Goal: Information Seeking & Learning: Learn about a topic

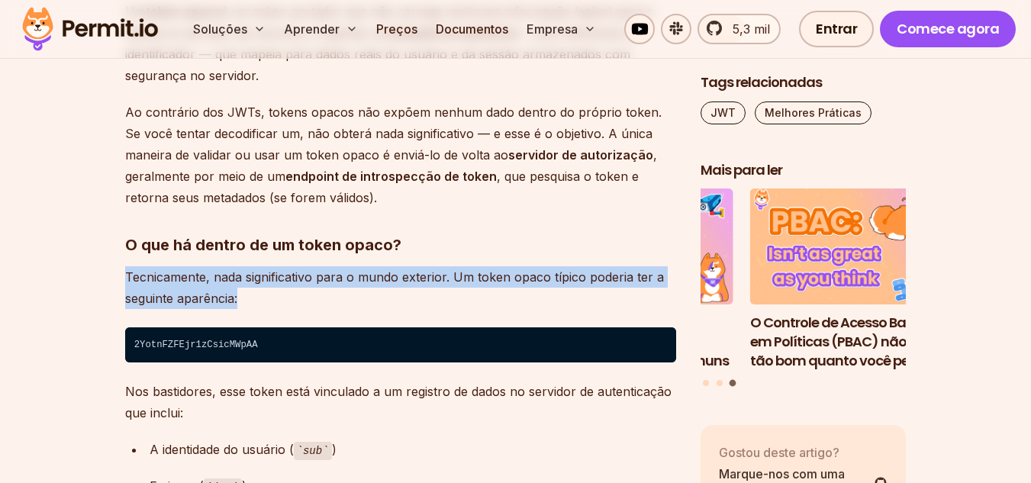
drag, startPoint x: 127, startPoint y: 274, endPoint x: 239, endPoint y: 298, distance: 114.7
click at [239, 298] on p "Tecnicamente, nada significativo para o mundo exterior. Um token opaco típico p…" at bounding box center [400, 287] width 551 height 43
copy font "Tecnicamente, nada significativo para o mundo exterior. Um token opaco típico p…"
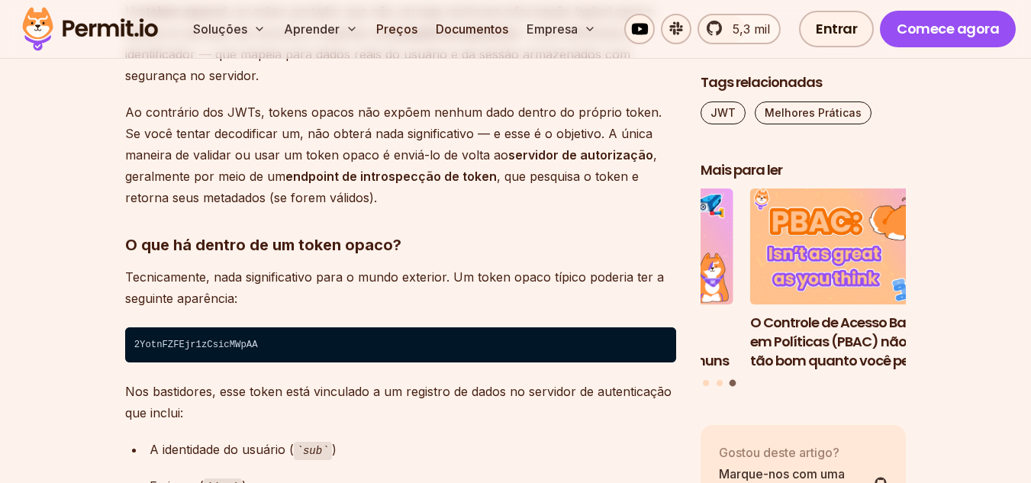
click at [179, 341] on code "2YotnFZFEjr1zCsicMWpAA" at bounding box center [400, 344] width 551 height 35
copy code "2YotnFZFEjr1zCsicMWpAA"
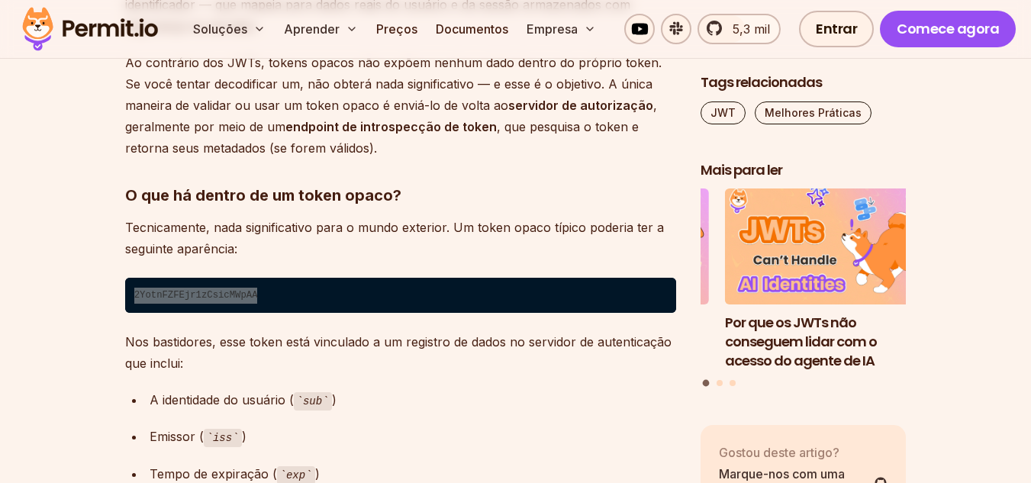
scroll to position [7595, 0]
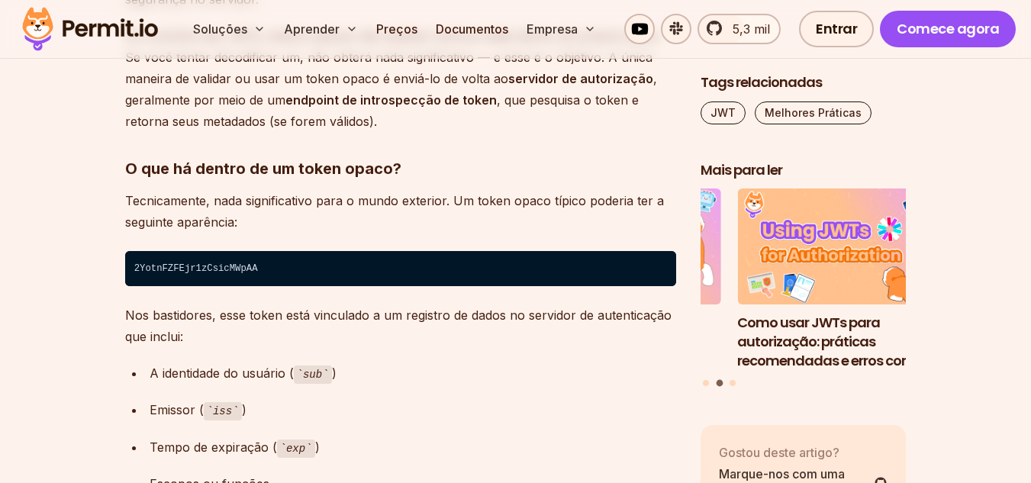
click at [176, 330] on font "Nos bastidores, esse token está vinculado a um registro de dados no servidor de…" at bounding box center [398, 326] width 546 height 37
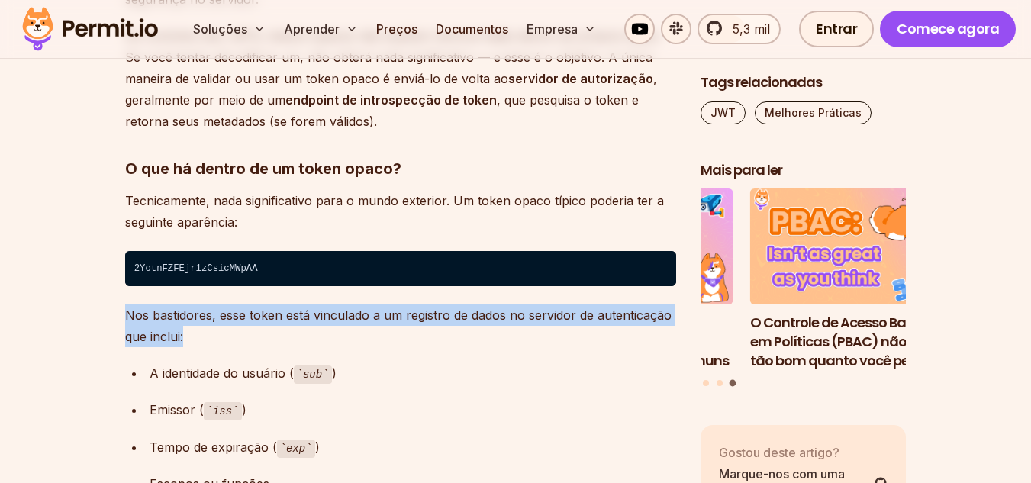
drag, startPoint x: 127, startPoint y: 312, endPoint x: 188, endPoint y: 334, distance: 64.9
click at [188, 334] on p "Nos bastidores, esse token está vinculado a um registro de dados no servidor de…" at bounding box center [400, 326] width 551 height 43
copy font "Nos bastidores, esse token está vinculado a um registro de dados no servidor de…"
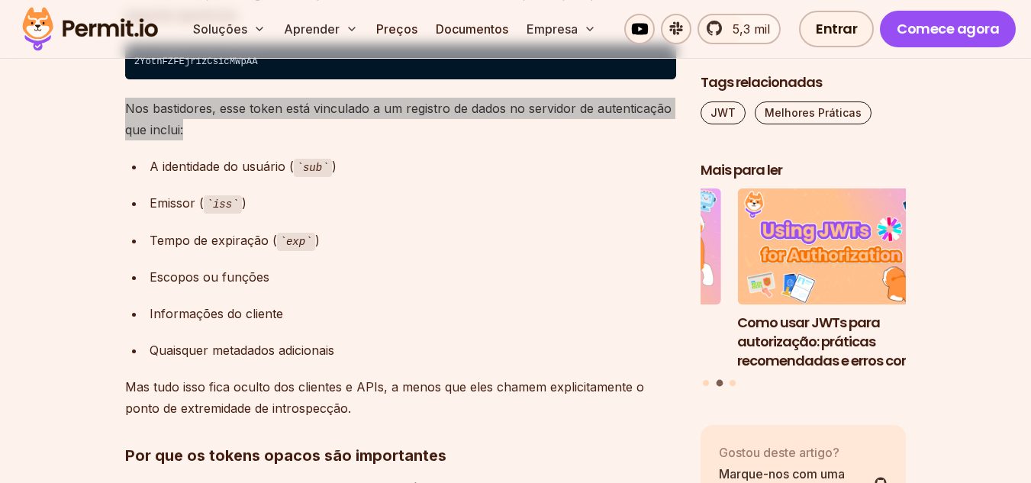
scroll to position [7824, 0]
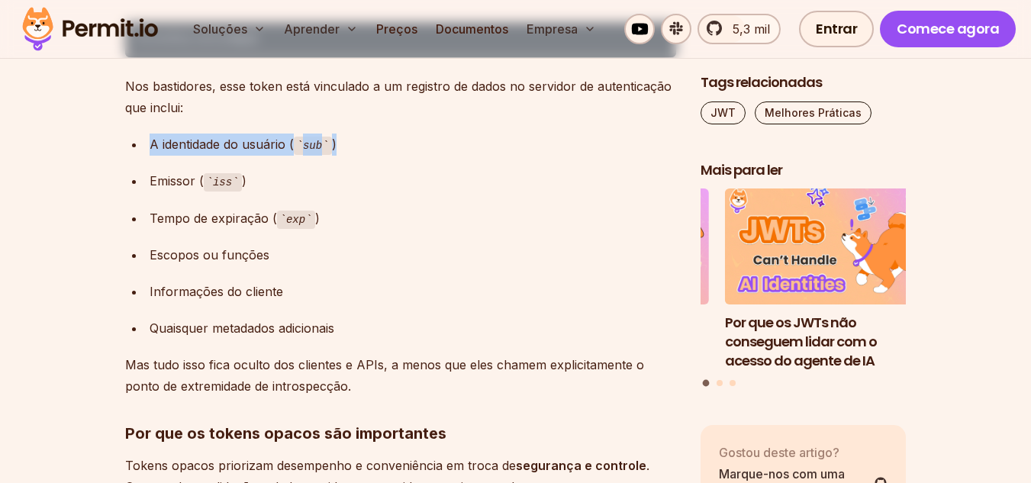
drag, startPoint x: 353, startPoint y: 144, endPoint x: 150, endPoint y: 143, distance: 203.0
click at [150, 143] on div "A identidade do usuário ( sub )" at bounding box center [413, 145] width 527 height 22
copy div "A identidade do usuário ( sub )"
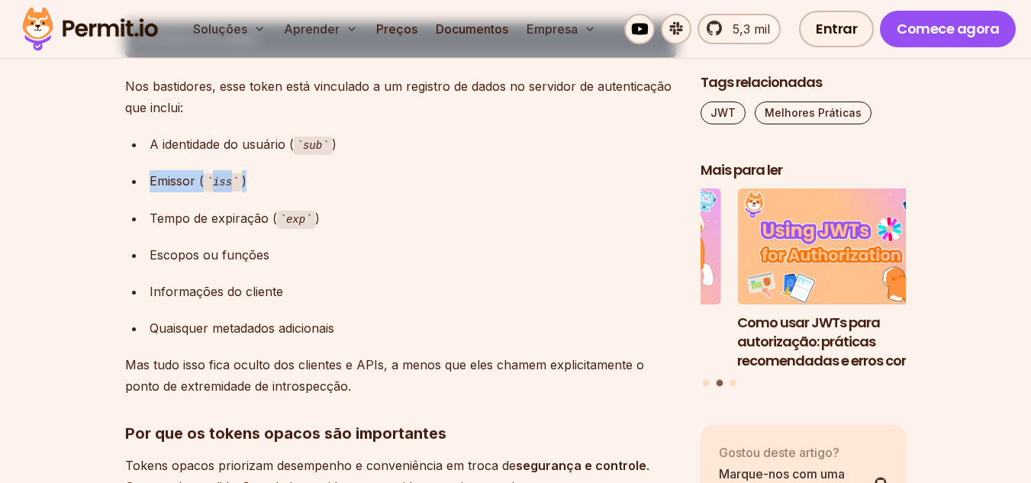
drag, startPoint x: 253, startPoint y: 176, endPoint x: 150, endPoint y: 176, distance: 103.0
click at [150, 176] on div "Emissor ( iss )" at bounding box center [413, 181] width 527 height 22
copy div "Emissor ( iss )"
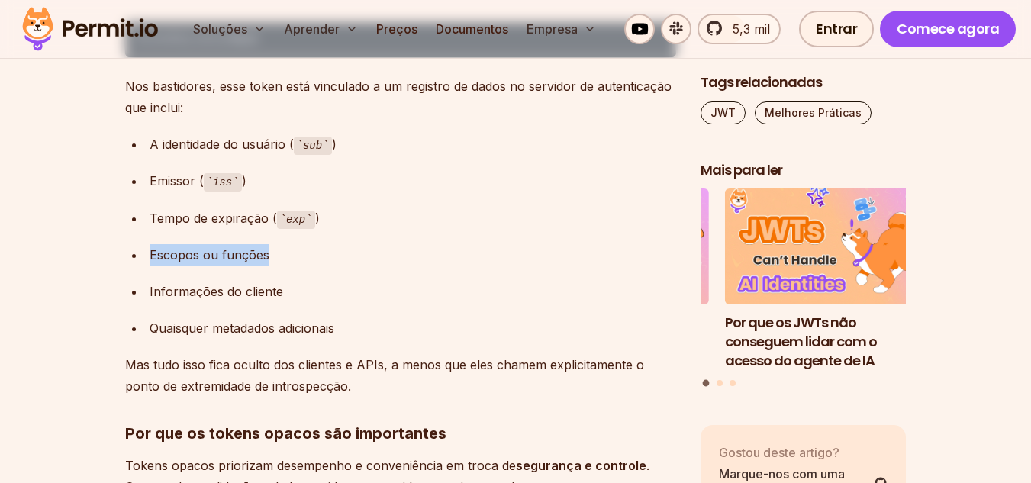
drag, startPoint x: 270, startPoint y: 253, endPoint x: 151, endPoint y: 253, distance: 119.1
click at [151, 253] on div "Escopos ou funções" at bounding box center [413, 254] width 527 height 21
copy font "Escopos ou funções"
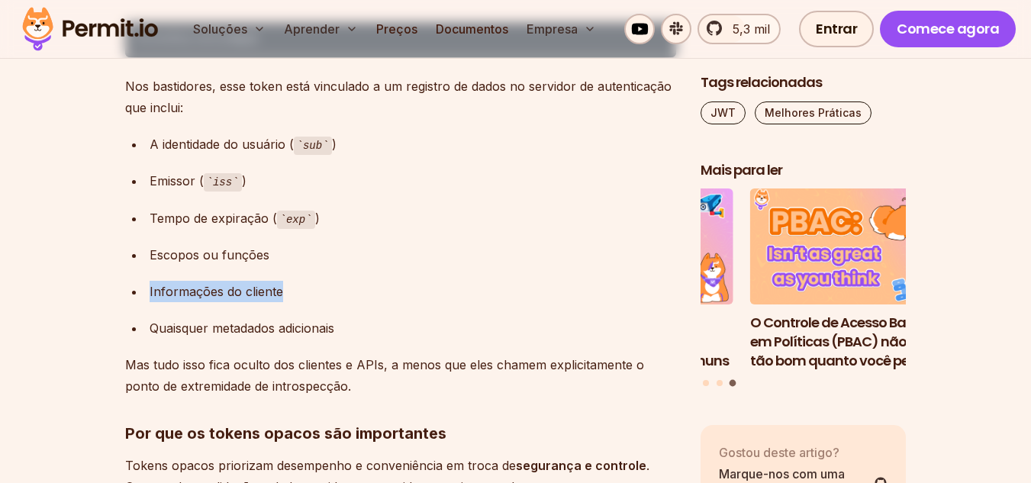
drag, startPoint x: 286, startPoint y: 294, endPoint x: 147, endPoint y: 289, distance: 139.0
click at [147, 289] on li "Informações do cliente" at bounding box center [410, 291] width 531 height 21
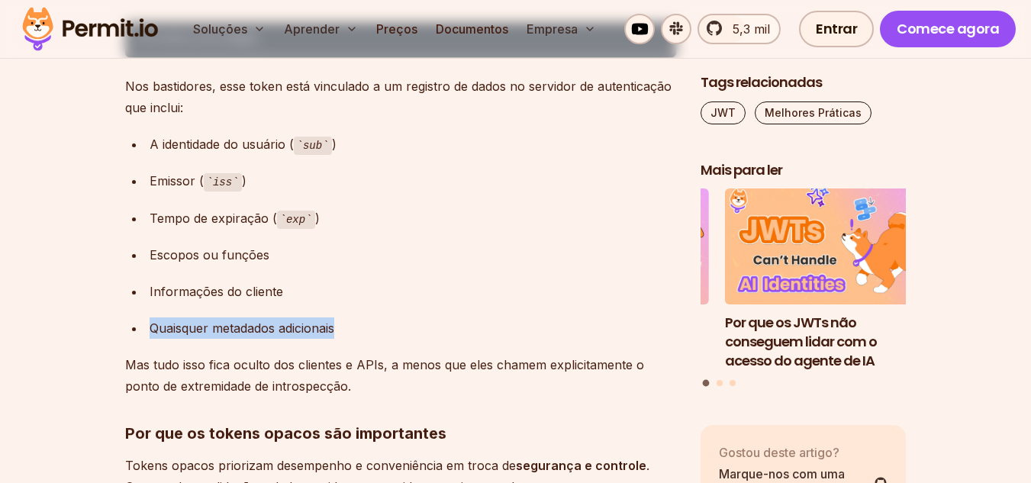
drag, startPoint x: 339, startPoint y: 334, endPoint x: 147, endPoint y: 324, distance: 191.8
click at [147, 324] on li "Quaisquer metadados adicionais" at bounding box center [410, 327] width 531 height 21
copy font "Quaisquer metadados adicionais"
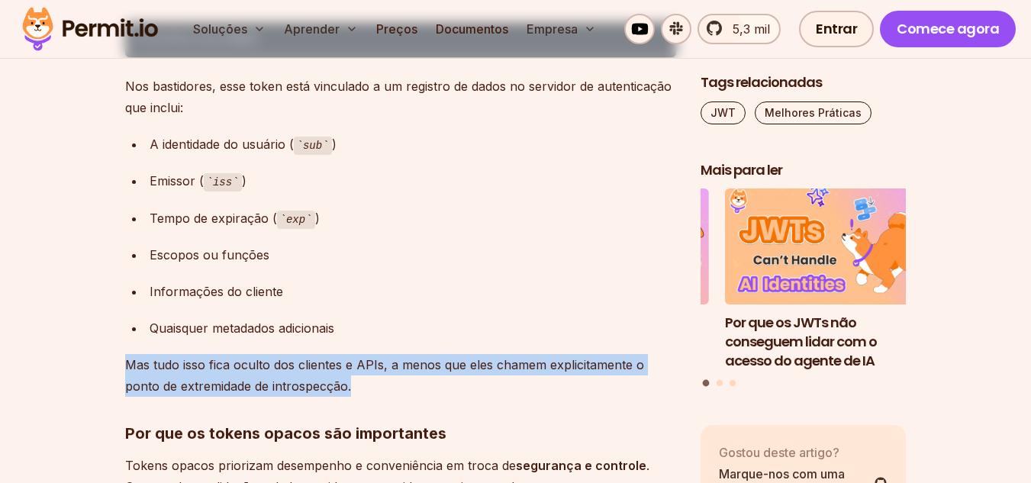
drag, startPoint x: 124, startPoint y: 360, endPoint x: 356, endPoint y: 385, distance: 233.4
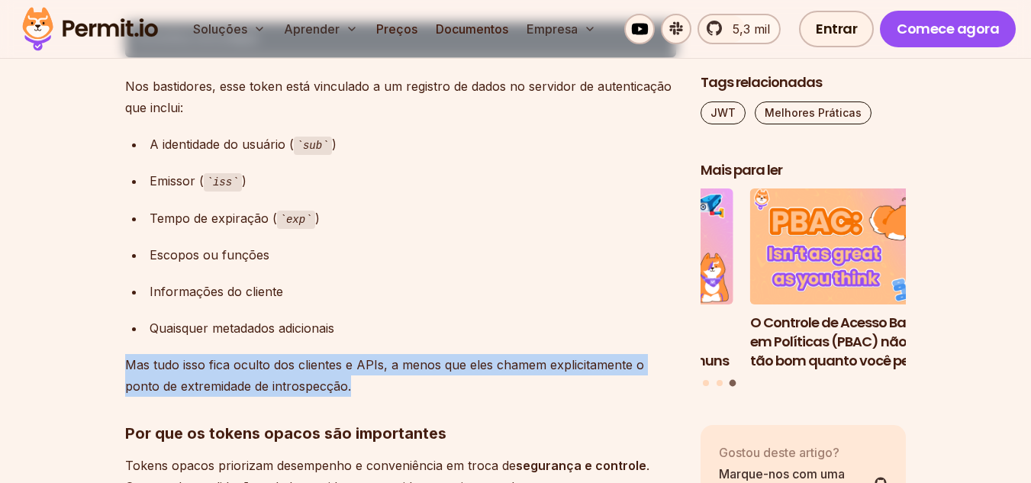
scroll to position [8053, 0]
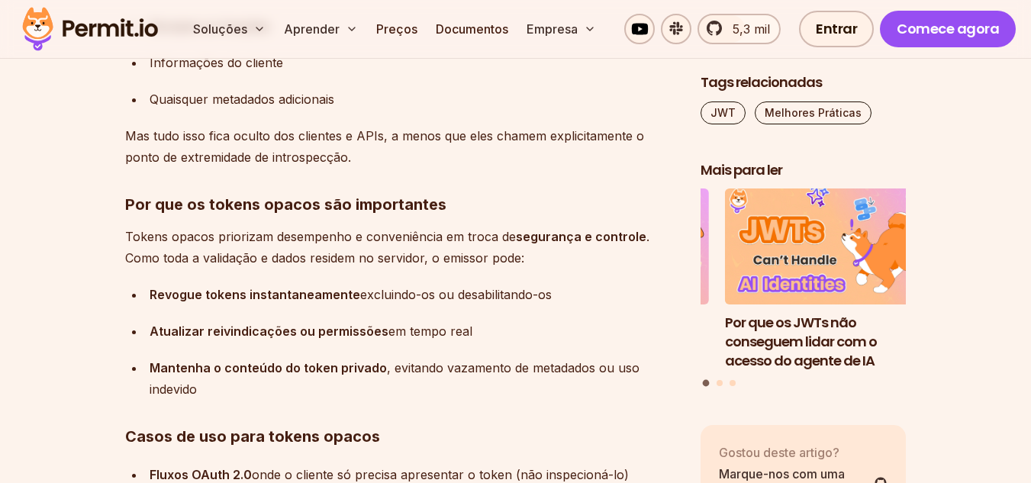
click at [382, 205] on font "Por que os tokens opacos são importantes" at bounding box center [285, 204] width 321 height 18
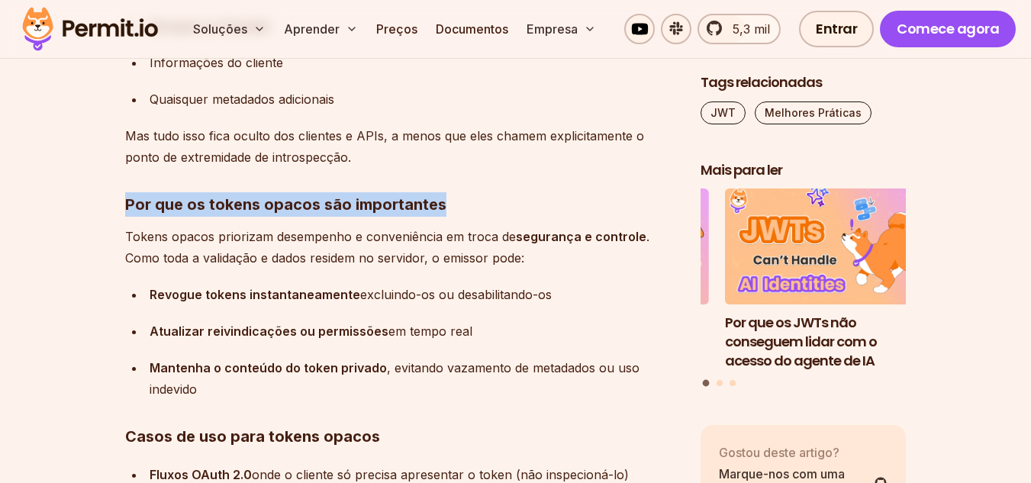
click at [382, 205] on font "Por que os tokens opacos são importantes" at bounding box center [285, 204] width 321 height 18
copy font "Por que os tokens opacos são importantes"
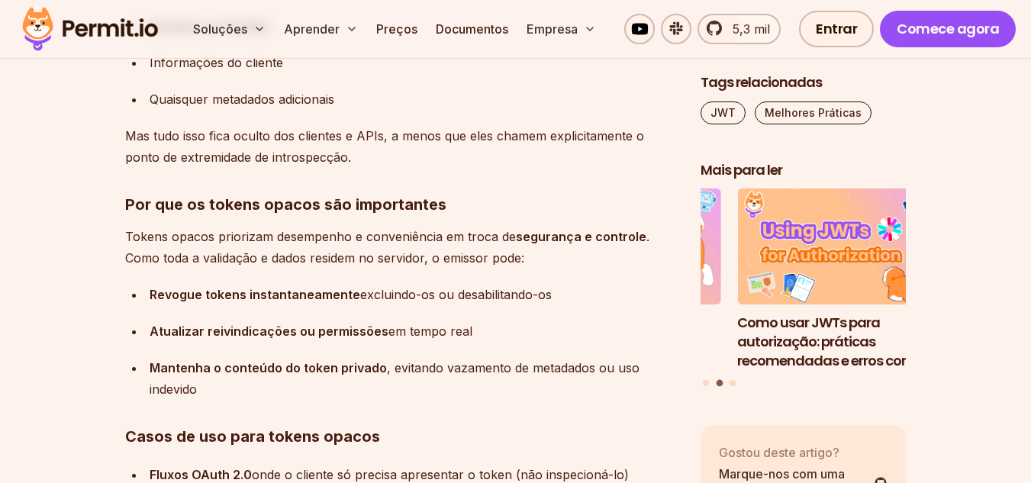
click at [200, 249] on p "Tokens opacos priorizam desempenho e conveniência em troca de segurança e contr…" at bounding box center [400, 247] width 551 height 43
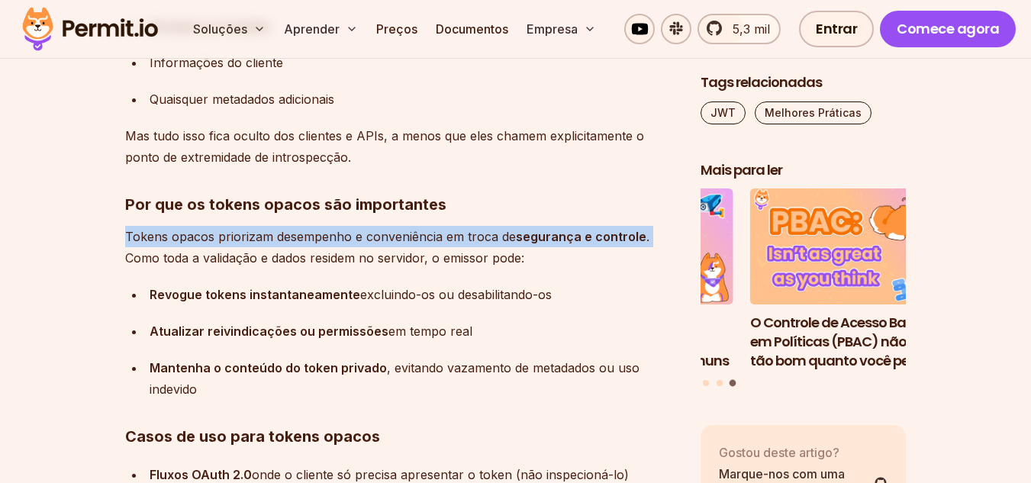
drag, startPoint x: 127, startPoint y: 236, endPoint x: 649, endPoint y: 238, distance: 522.0
click at [649, 238] on p "Tokens opacos priorizam desempenho e conveniência em troca de segurança e contr…" at bounding box center [400, 247] width 551 height 43
copy p "Tokens opacos priorizam desempenho e conveniência em troca de segurança e contr…"
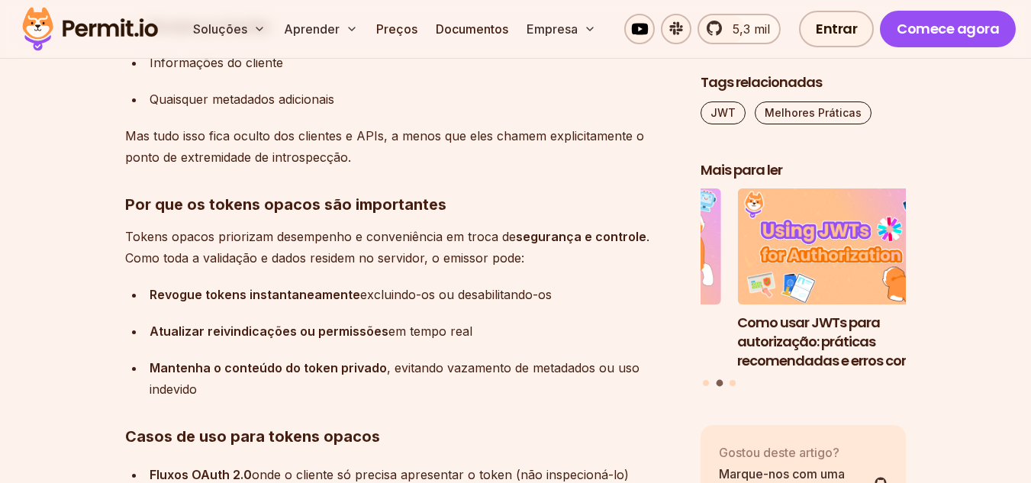
click at [192, 262] on font ". Como toda a validação e dados residem no servidor, o emissor pode:" at bounding box center [387, 247] width 524 height 37
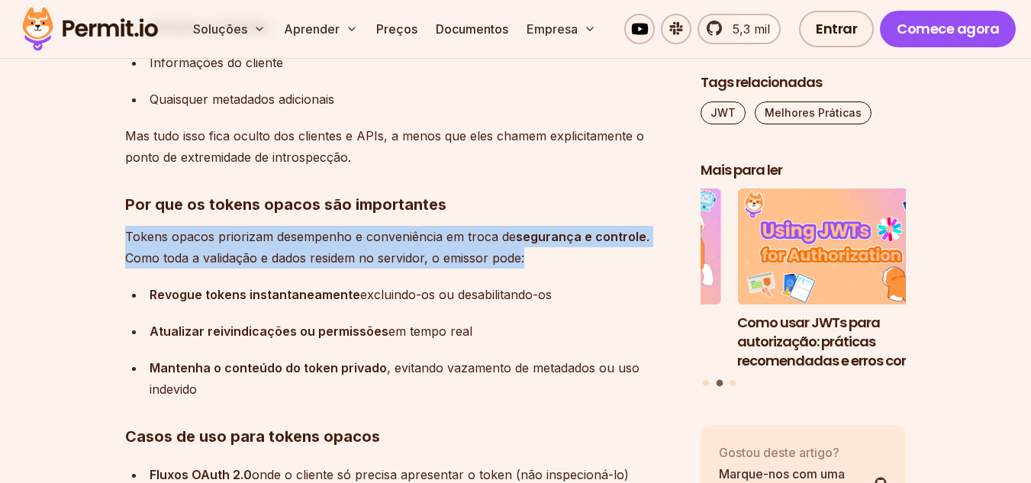
click at [192, 262] on font ". Como toda a validação e dados residem no servidor, o emissor pode:" at bounding box center [387, 247] width 524 height 37
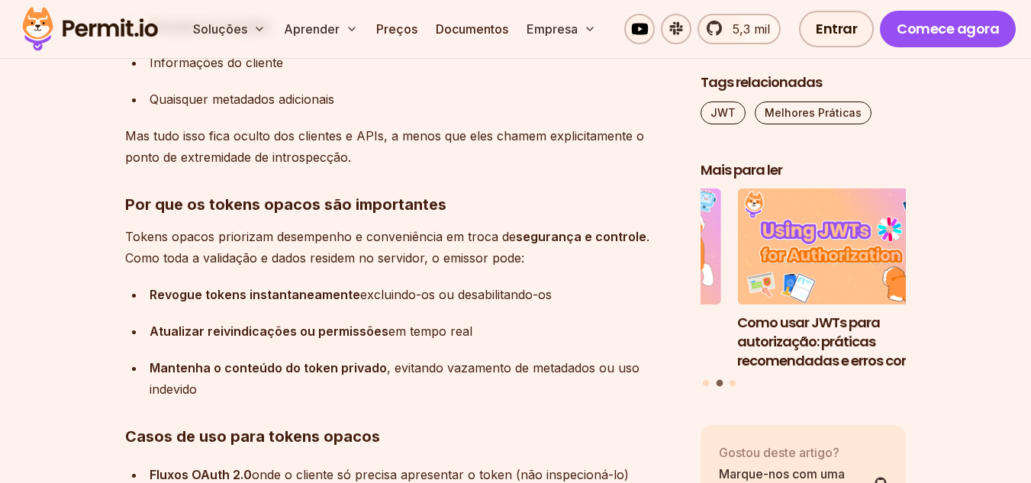
drag, startPoint x: 525, startPoint y: 256, endPoint x: 99, endPoint y: 258, distance: 425.9
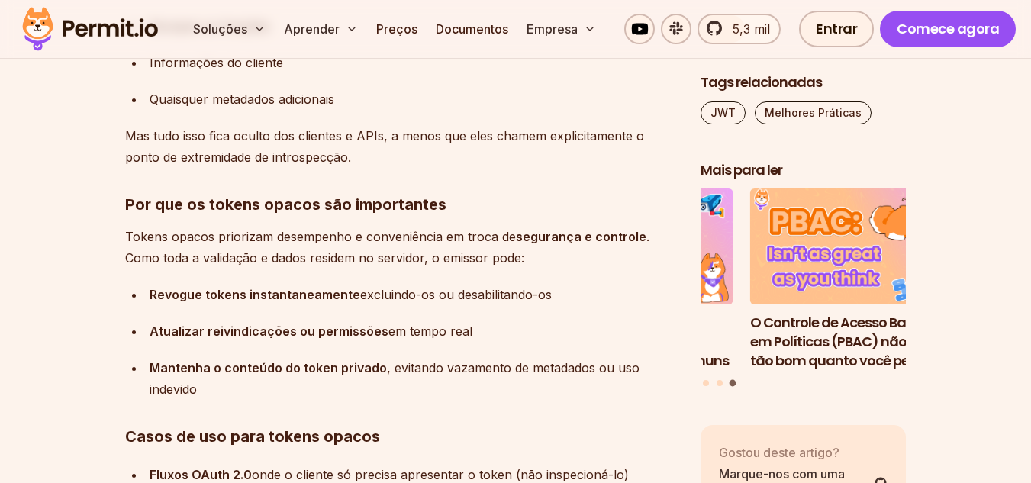
copy font "Como toda a validação e dados residem no servidor, o emissor pode:"
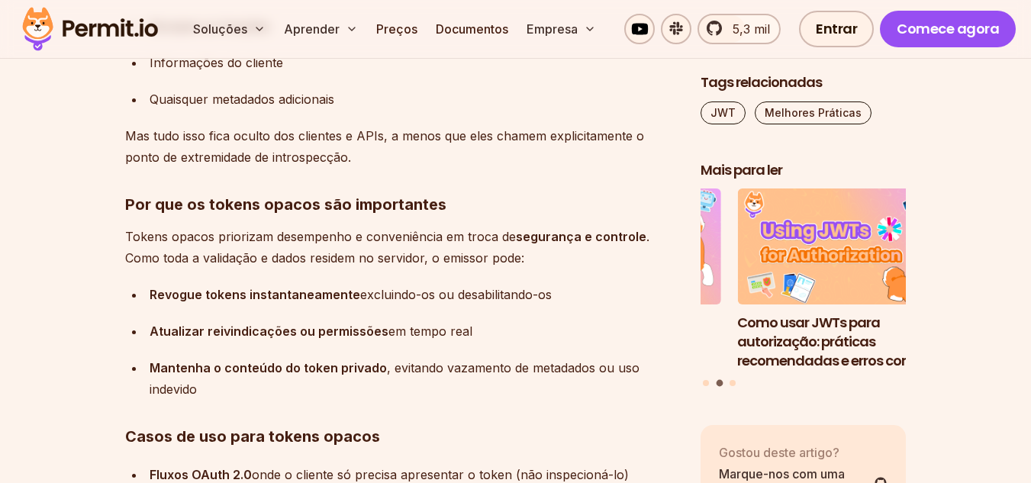
drag, startPoint x: 554, startPoint y: 295, endPoint x: 153, endPoint y: 299, distance: 401.5
click at [153, 299] on div "Revogue tokens instantaneamente excluindo-os ou desabilitando-os" at bounding box center [413, 294] width 527 height 21
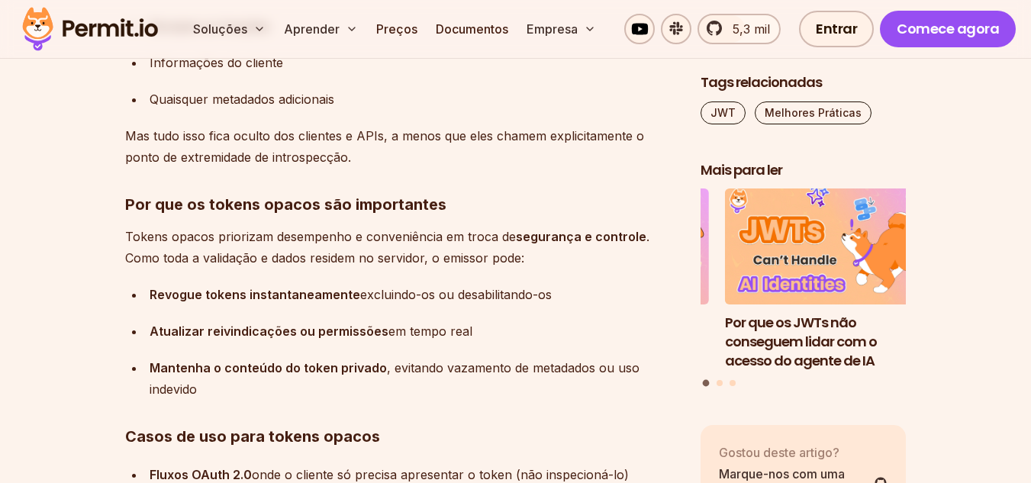
drag, startPoint x: 469, startPoint y: 332, endPoint x: 150, endPoint y: 322, distance: 319.2
click at [150, 322] on div "Atualizar reivindicações ou permissões em tempo real" at bounding box center [413, 331] width 527 height 21
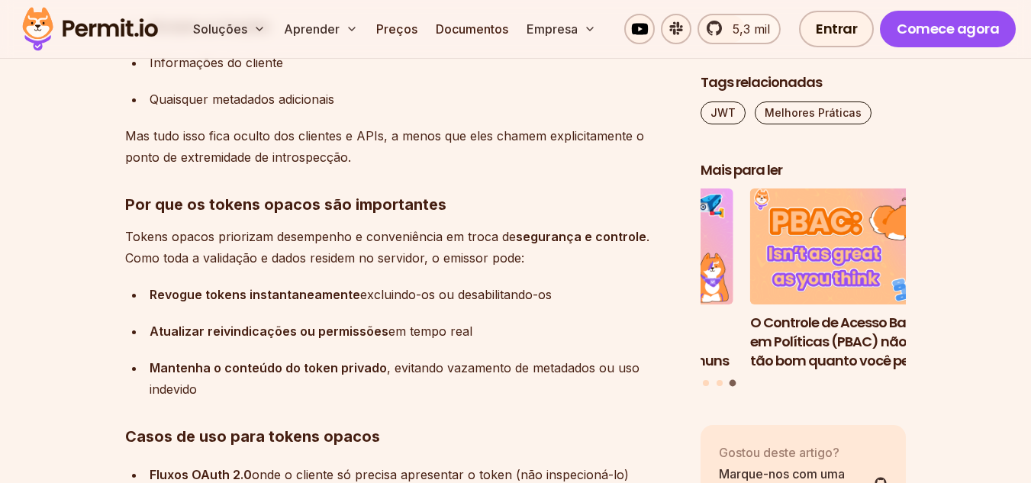
drag, startPoint x: 152, startPoint y: 366, endPoint x: 197, endPoint y: 382, distance: 47.8
click at [197, 382] on div "Mantenha o conteúdo do token privado , evitando vazamento de metadados ou uso i…" at bounding box center [413, 378] width 527 height 43
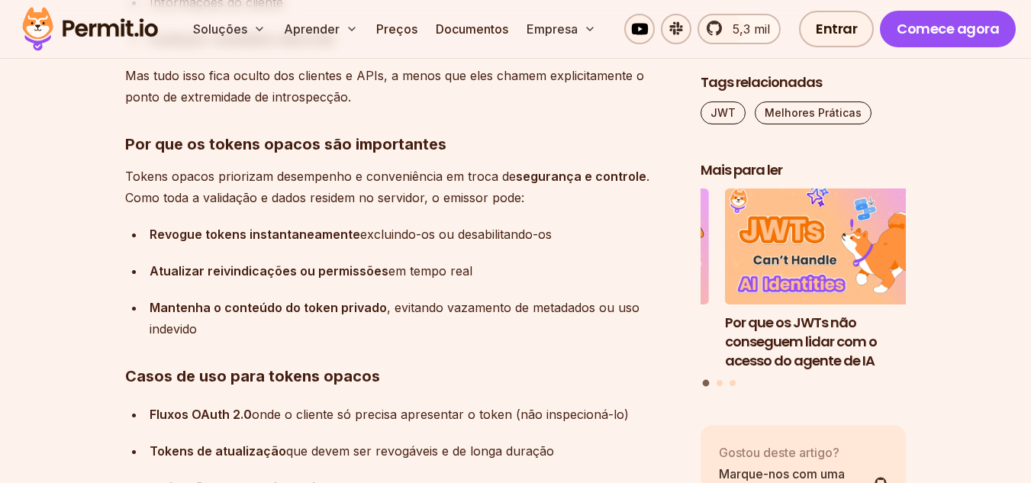
scroll to position [8282, 0]
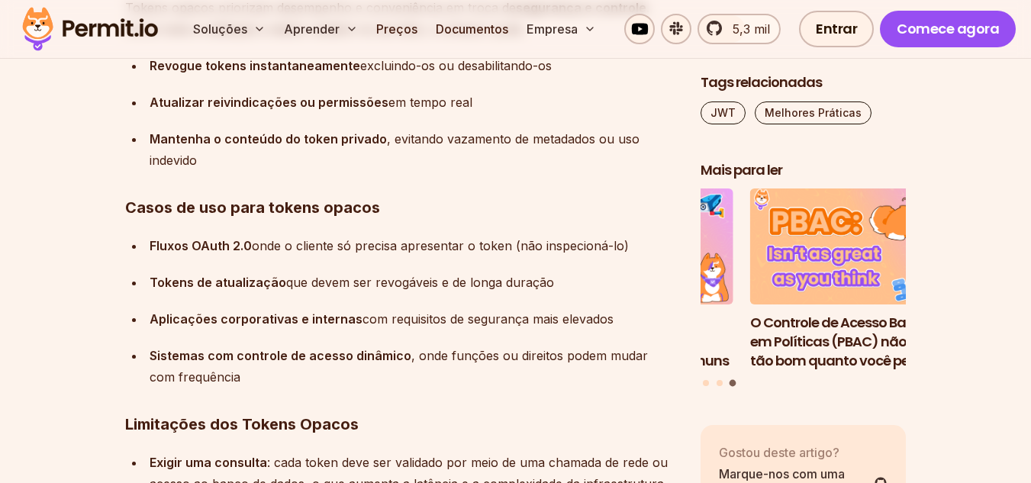
drag, startPoint x: 147, startPoint y: 243, endPoint x: 630, endPoint y: 248, distance: 482.4
click at [630, 248] on li "Fluxos OAuth 2.0 onde o cliente só precisa apresentar o token (não inspecioná-l…" at bounding box center [410, 245] width 531 height 21
drag, startPoint x: 549, startPoint y: 281, endPoint x: 140, endPoint y: 292, distance: 410.0
click at [140, 292] on ul "Fluxos OAuth 2.0 onde o cliente só precisa apresentar o token (não inspecioná-l…" at bounding box center [400, 311] width 551 height 153
drag, startPoint x: 616, startPoint y: 315, endPoint x: 157, endPoint y: 308, distance: 458.7
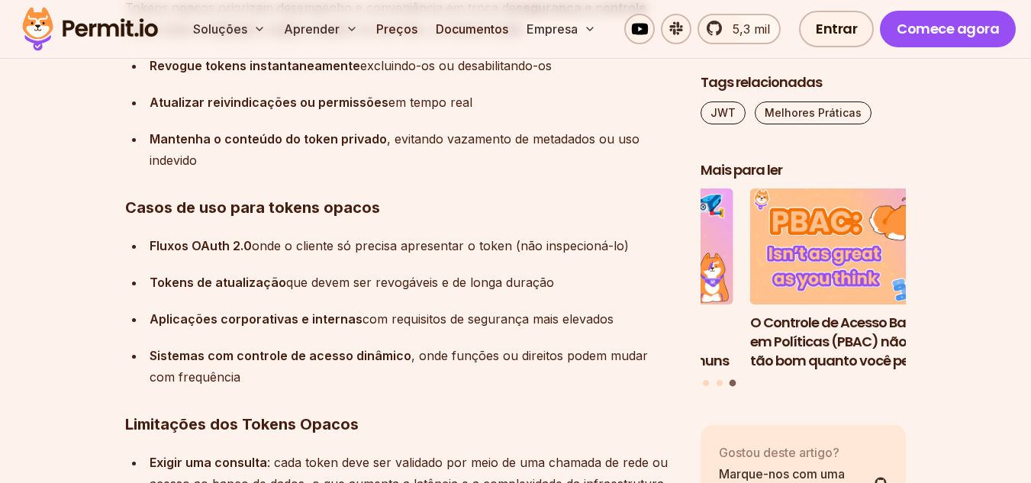
click at [157, 308] on ul "Fluxos OAuth 2.0 onde o cliente só precisa apresentar o token (não inspecioná-l…" at bounding box center [400, 311] width 551 height 153
drag, startPoint x: 214, startPoint y: 375, endPoint x: 145, endPoint y: 363, distance: 70.5
click at [145, 363] on li "Sistemas com controle de acesso dinâmico , onde funções ou direitos podem mudar…" at bounding box center [410, 366] width 531 height 43
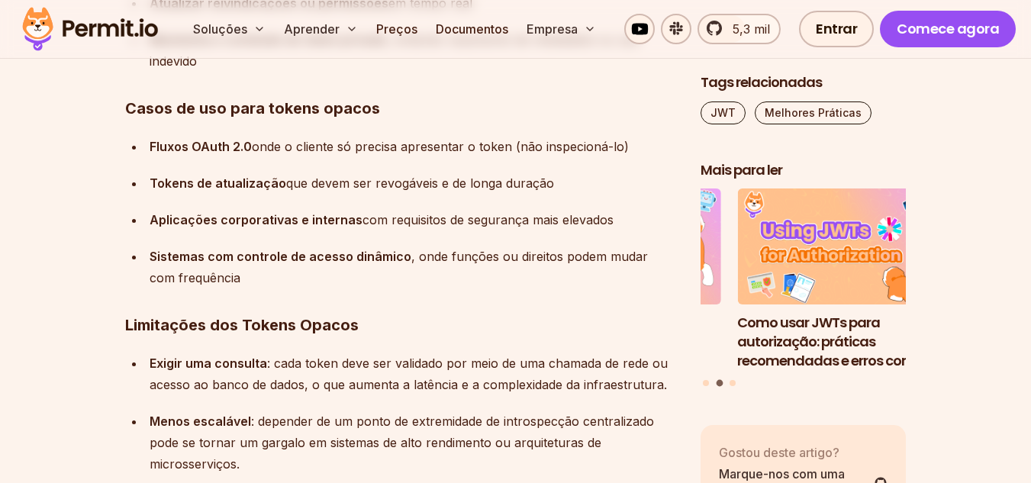
scroll to position [8511, 0]
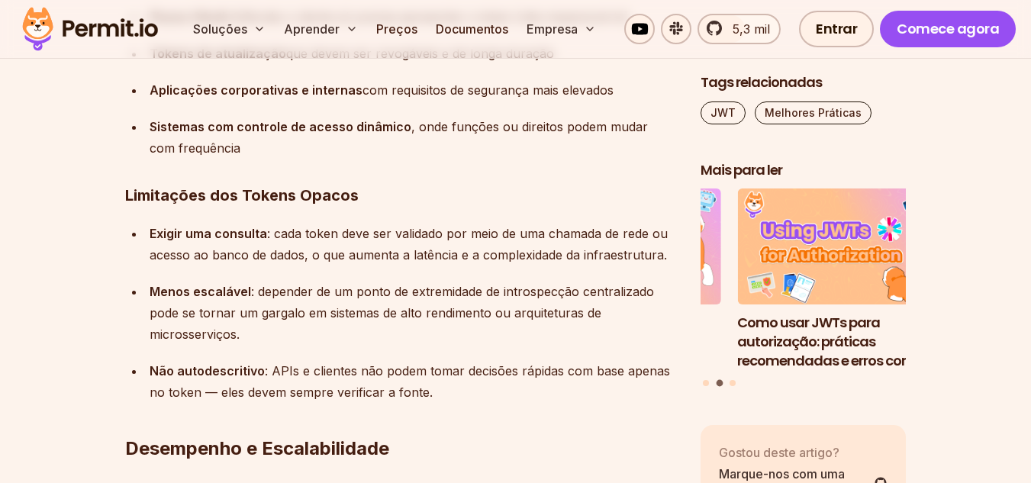
drag, startPoint x: 674, startPoint y: 256, endPoint x: 147, endPoint y: 229, distance: 528.1
click at [147, 229] on li "Exigir uma consulta : cada token deve ser validado por meio de uma chamada de r…" at bounding box center [410, 244] width 531 height 43
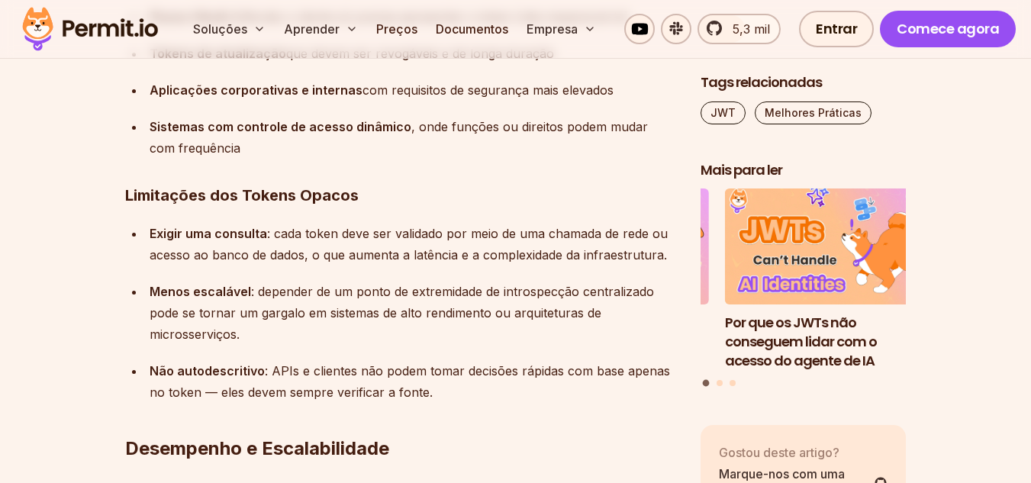
drag, startPoint x: 148, startPoint y: 288, endPoint x: 280, endPoint y: 328, distance: 138.1
click at [280, 328] on li "Menos escalável : depender de um ponto de extremidade de introspecção centraliz…" at bounding box center [410, 313] width 531 height 64
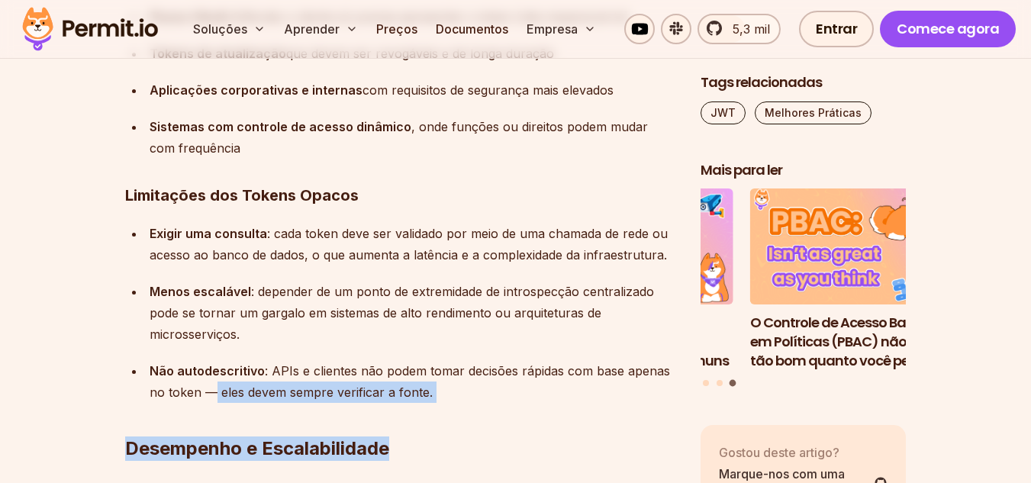
drag, startPoint x: 437, startPoint y: 393, endPoint x: 204, endPoint y: 388, distance: 233.6
click at [270, 397] on font ": APIs e clientes não podem tomar decisões rápidas com base apenas no token — e…" at bounding box center [410, 381] width 520 height 37
drag, startPoint x: 433, startPoint y: 393, endPoint x: 230, endPoint y: 391, distance: 203.0
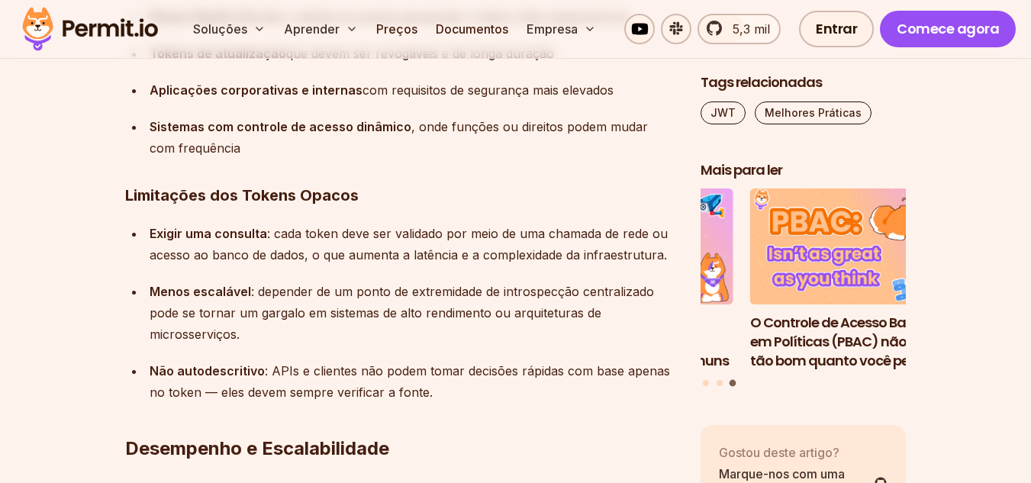
click at [186, 398] on font ": APIs e clientes não podem tomar decisões rápidas com base apenas no token — e…" at bounding box center [410, 381] width 520 height 37
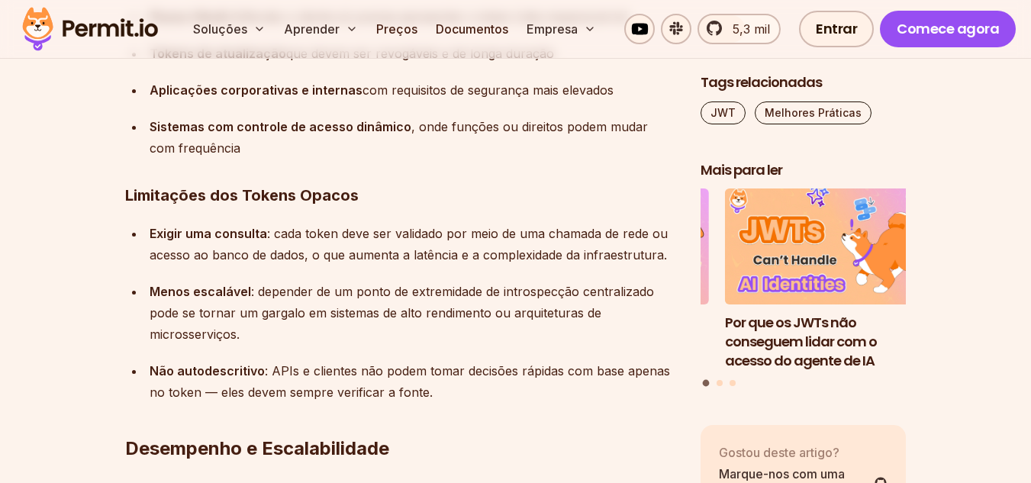
drag, startPoint x: 149, startPoint y: 369, endPoint x: 428, endPoint y: 385, distance: 279.8
click at [428, 385] on li "Não autodescritivo : APIs e clientes não podem tomar decisões rápidas com base …" at bounding box center [410, 381] width 531 height 43
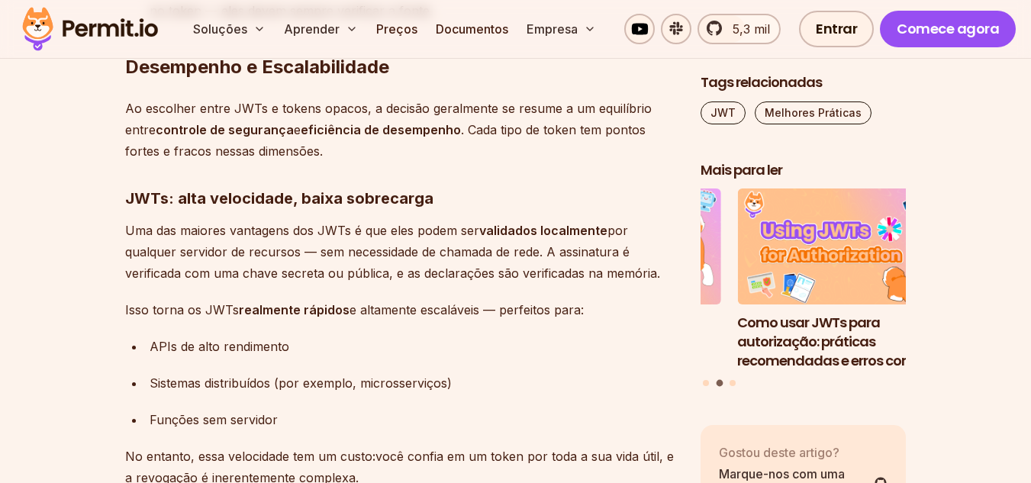
scroll to position [8969, 0]
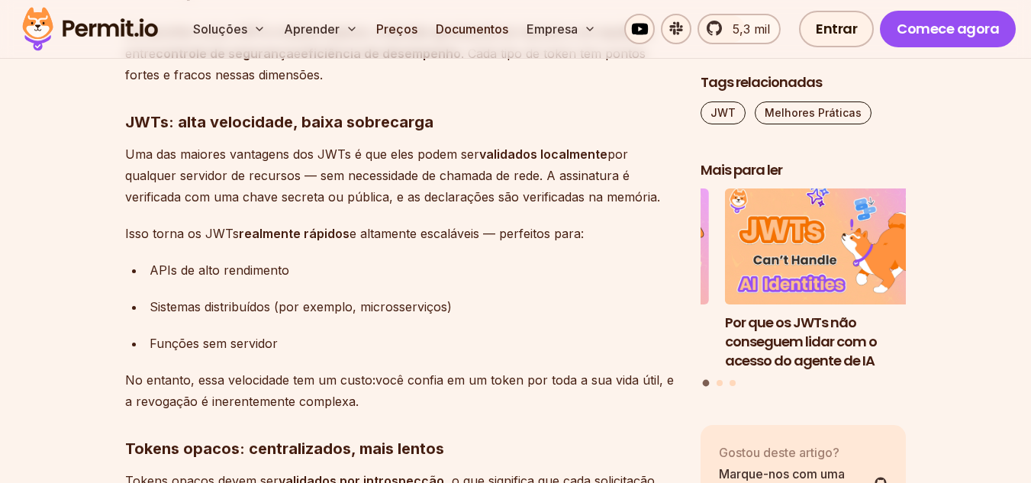
drag, startPoint x: 665, startPoint y: 198, endPoint x: 123, endPoint y: 152, distance: 543.8
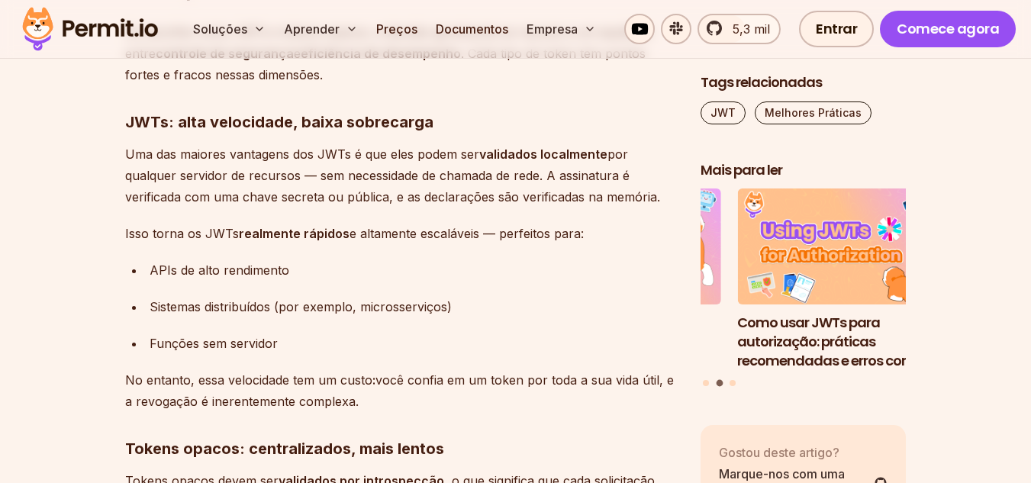
click at [291, 124] on font "JWTs: alta velocidade, baixa sobrecarga" at bounding box center [279, 122] width 308 height 18
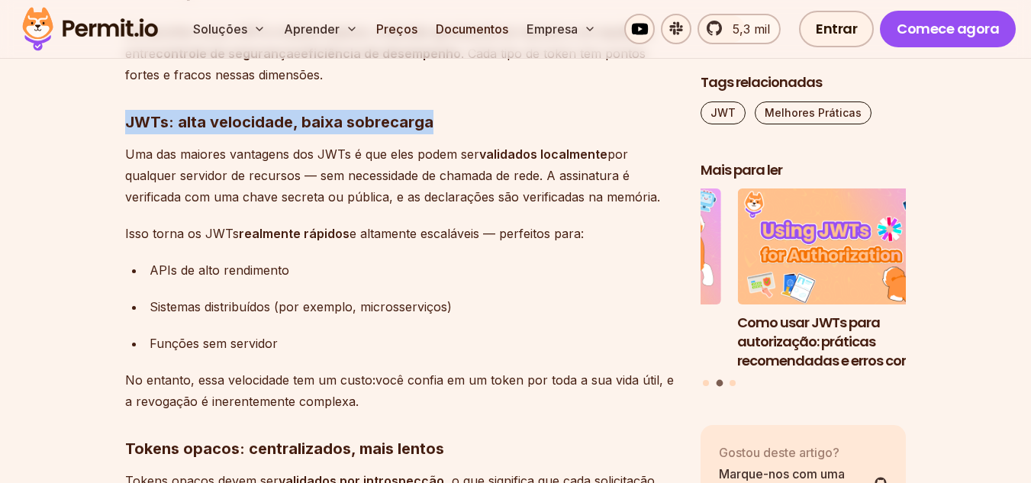
click at [291, 124] on font "JWTs: alta velocidade, baixa sobrecarga" at bounding box center [279, 122] width 308 height 18
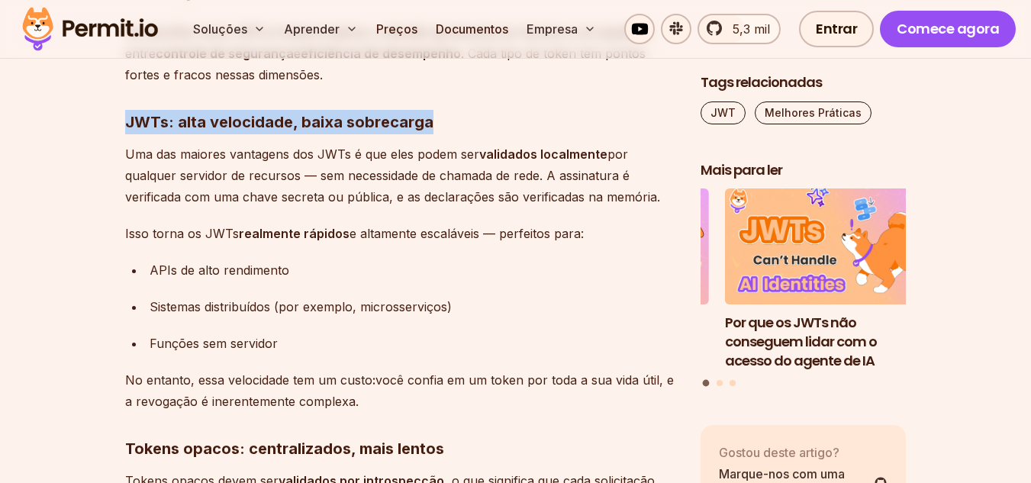
drag, startPoint x: 662, startPoint y: 199, endPoint x: 105, endPoint y: 144, distance: 560.6
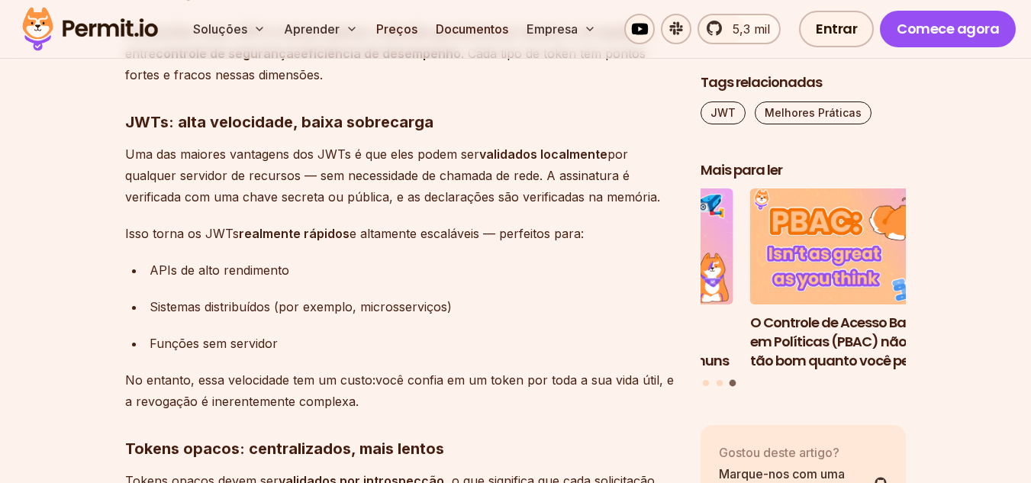
click at [440, 234] on font "e altamente escaláveis ​​— perfeitos para:" at bounding box center [467, 233] width 234 height 15
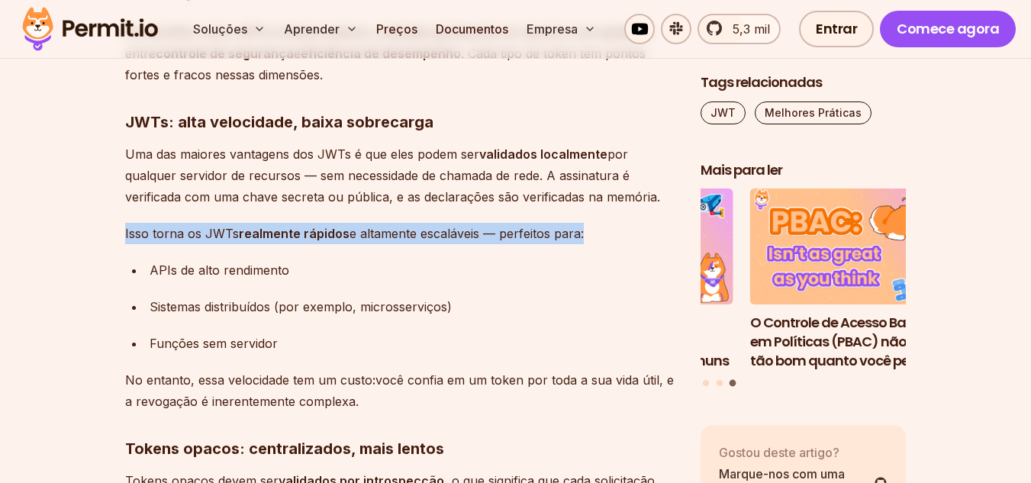
click at [440, 234] on font "e altamente escaláveis ​​— perfeitos para:" at bounding box center [467, 233] width 234 height 15
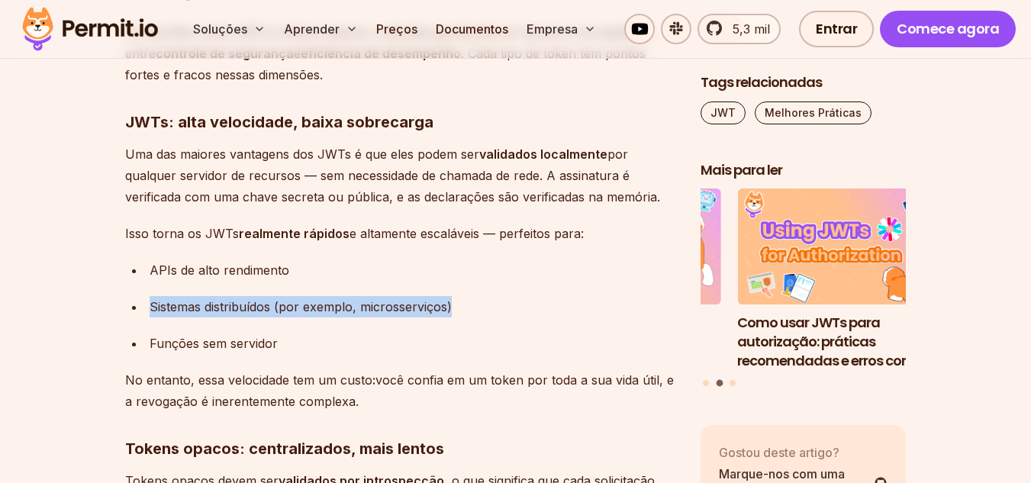
drag, startPoint x: 455, startPoint y: 309, endPoint x: 145, endPoint y: 308, distance: 309.9
click at [145, 308] on li "Sistemas distribuídos (por exemplo, microsserviços)" at bounding box center [410, 306] width 531 height 21
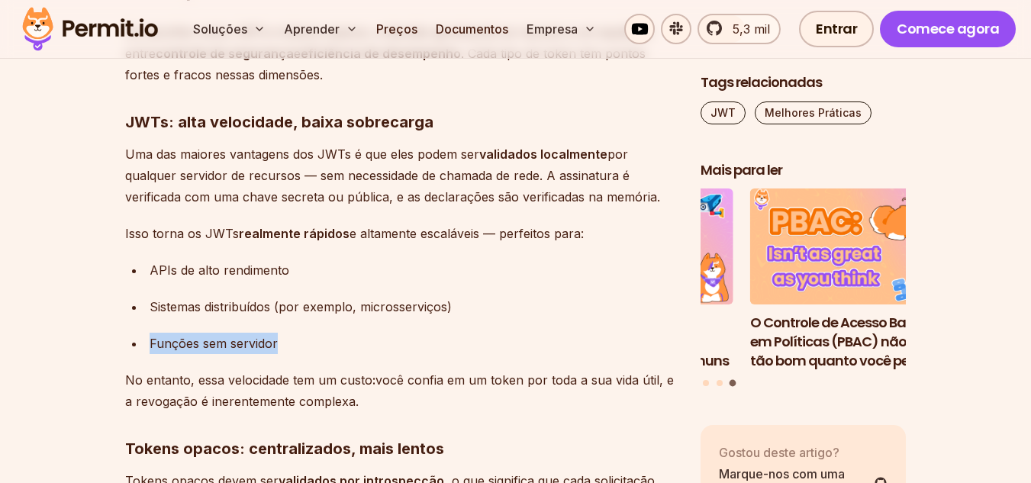
drag, startPoint x: 276, startPoint y: 347, endPoint x: 151, endPoint y: 343, distance: 125.2
click at [151, 343] on font "Funções sem servidor" at bounding box center [214, 343] width 128 height 15
drag, startPoint x: 356, startPoint y: 401, endPoint x: 123, endPoint y: 377, distance: 234.7
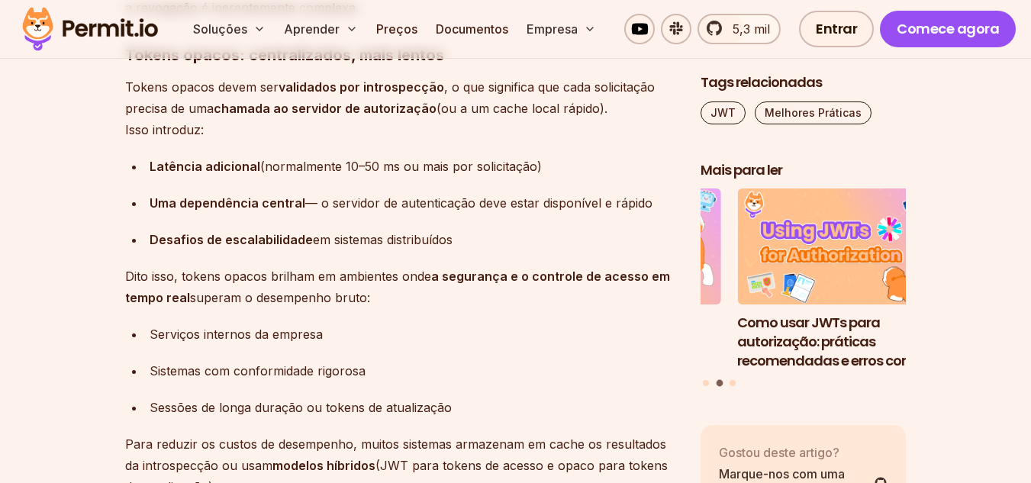
scroll to position [9198, 0]
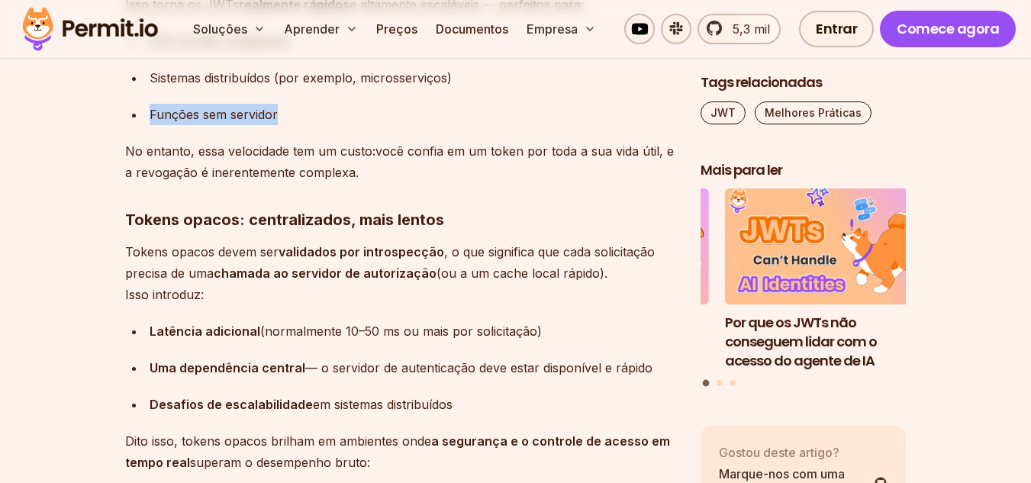
drag, startPoint x: 460, startPoint y: 410, endPoint x: 290, endPoint y: 411, distance: 170.2
click at [290, 411] on div "Desafios de escalabilidade em sistemas distribuídos" at bounding box center [413, 404] width 527 height 21
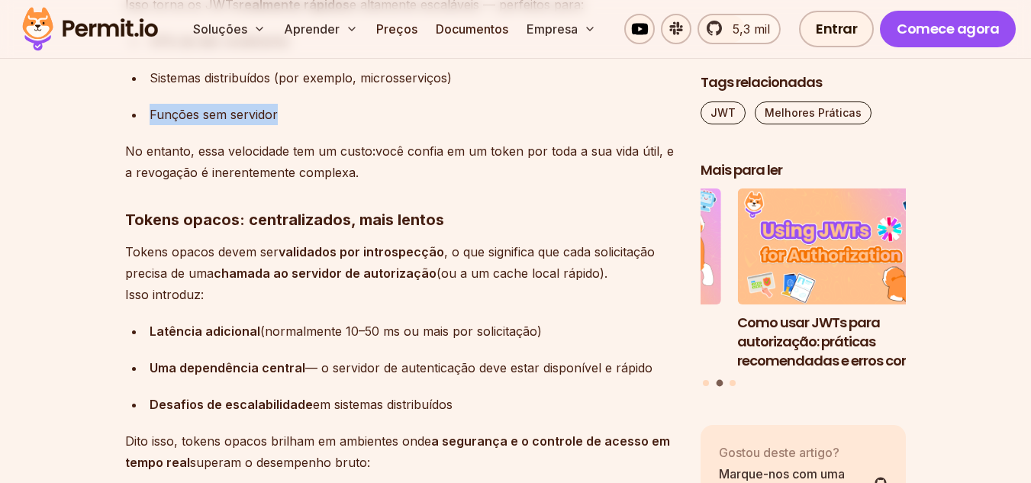
drag, startPoint x: 372, startPoint y: 463, endPoint x: 125, endPoint y: 223, distance: 344.9
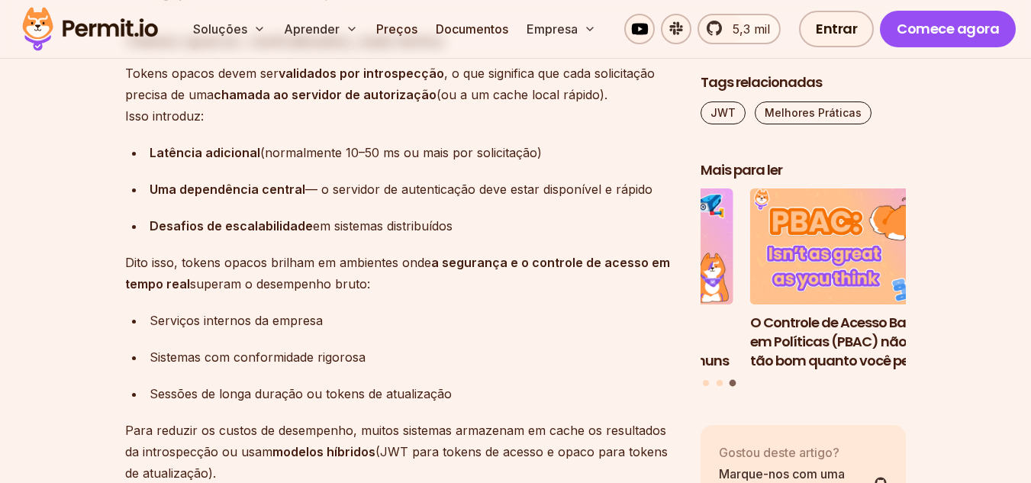
scroll to position [9351, 0]
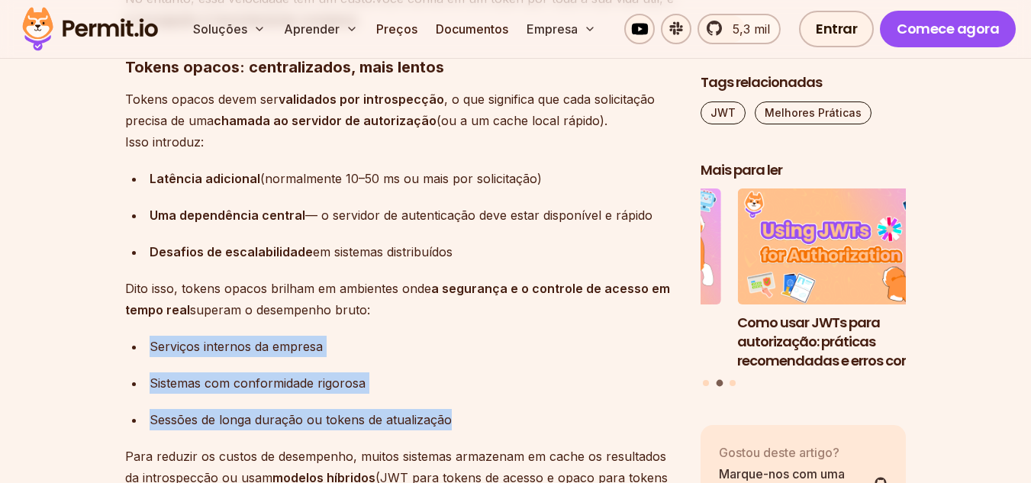
drag, startPoint x: 457, startPoint y: 416, endPoint x: 126, endPoint y: 353, distance: 337.1
click at [126, 353] on ul "Serviços internos da empresa Sistemas com conformidade rigorosa Sessões de long…" at bounding box center [400, 383] width 551 height 95
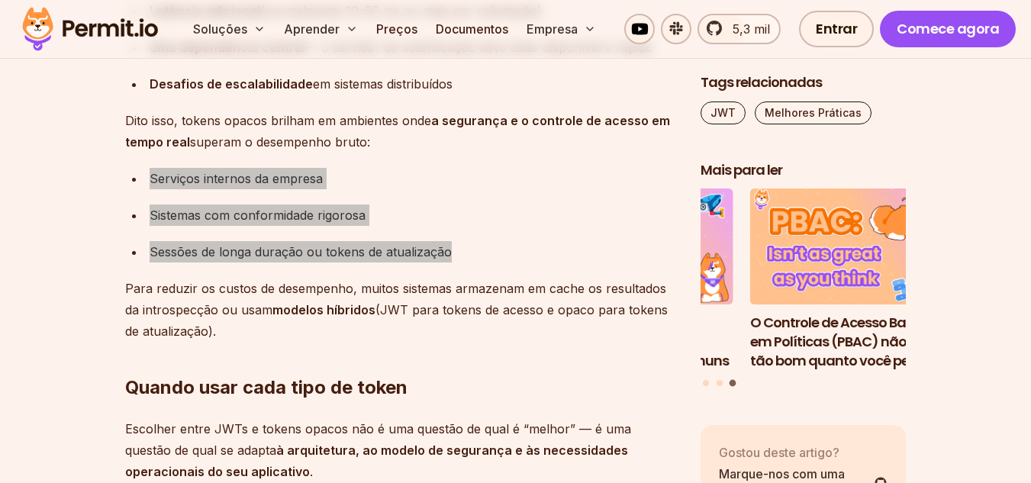
scroll to position [9580, 0]
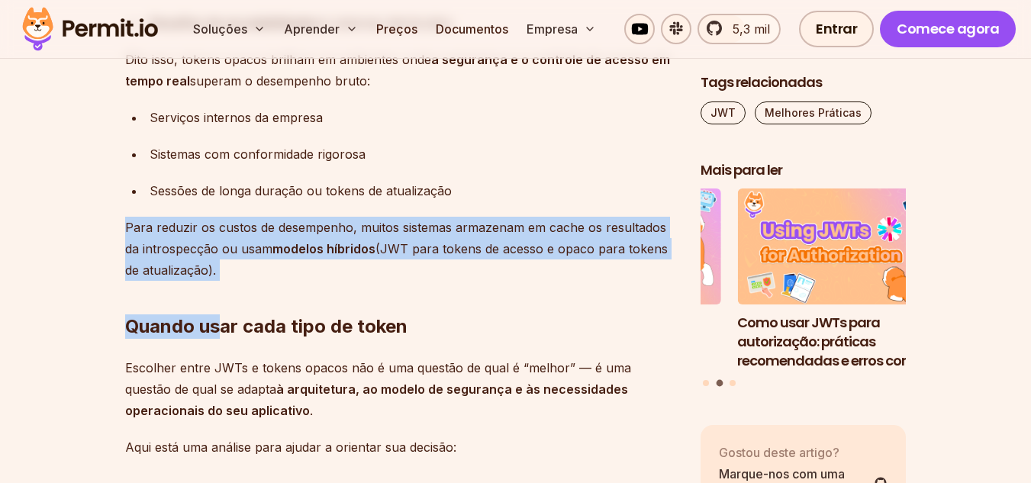
drag, startPoint x: 219, startPoint y: 271, endPoint x: 117, endPoint y: 233, distance: 109.2
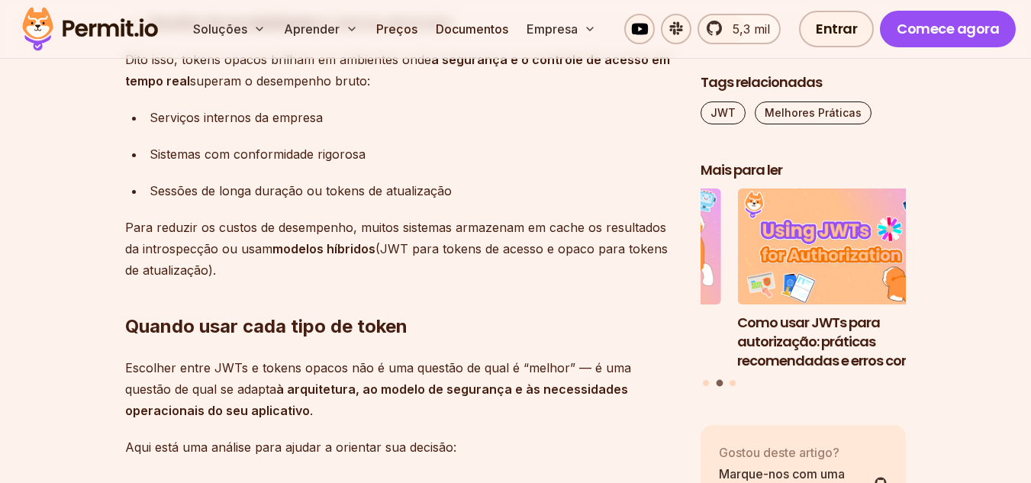
click at [246, 305] on h2 "Quando usar cada tipo de token" at bounding box center [400, 295] width 551 height 85
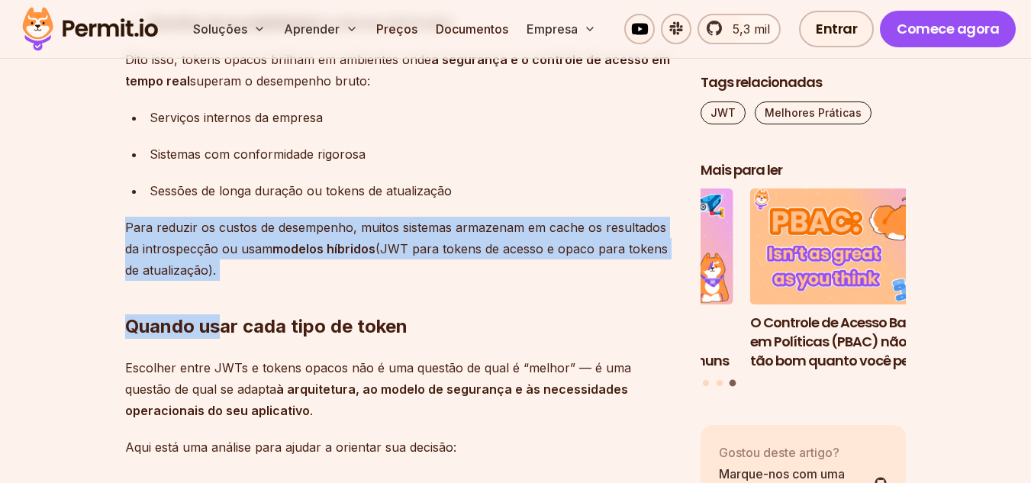
drag, startPoint x: 224, startPoint y: 267, endPoint x: 117, endPoint y: 235, distance: 112.3
click at [156, 250] on font "Para reduzir os custos de desempenho, muitos sistemas armazenam em cache os res…" at bounding box center [395, 238] width 541 height 37
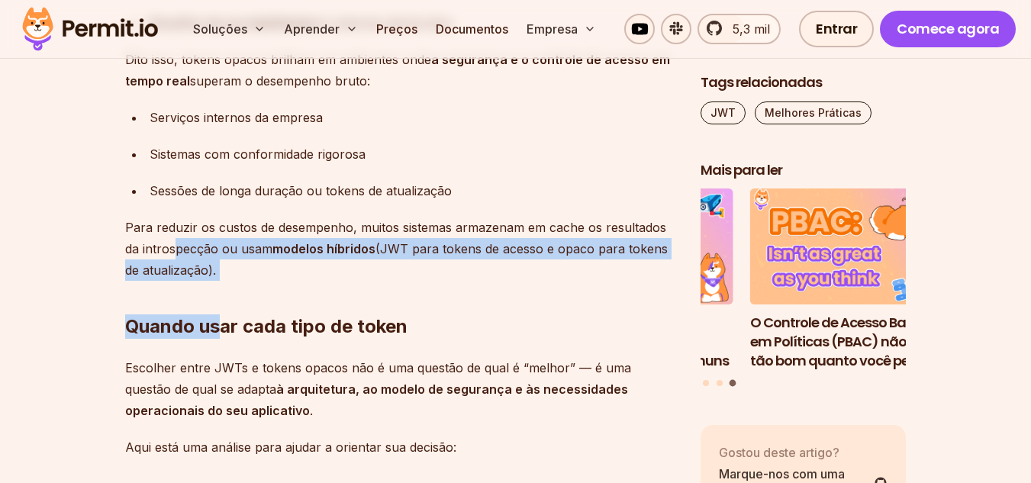
drag, startPoint x: 221, startPoint y: 271, endPoint x: 176, endPoint y: 256, distance: 47.3
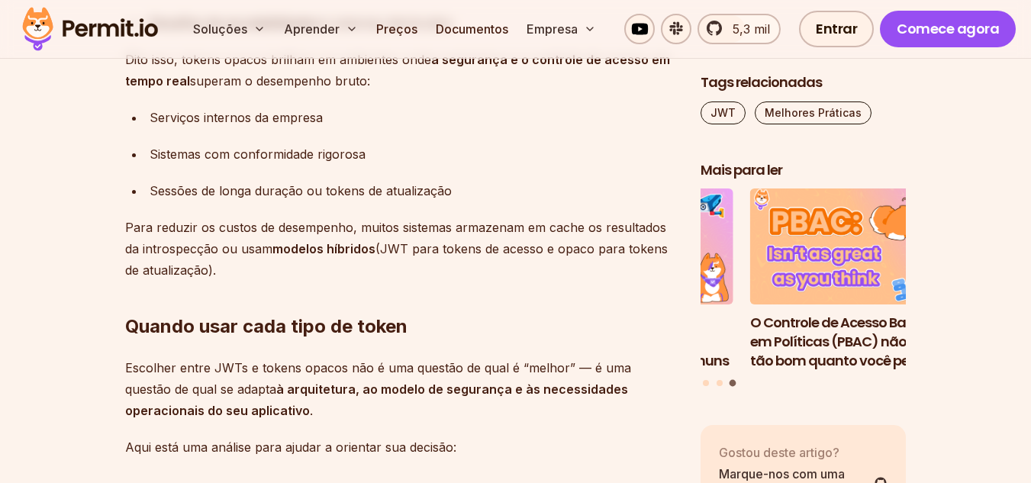
click at [165, 253] on font "Para reduzir os custos de desempenho, muitos sistemas armazenam em cache os res…" at bounding box center [395, 238] width 541 height 37
drag, startPoint x: 125, startPoint y: 224, endPoint x: 215, endPoint y: 264, distance: 98.7
click at [215, 264] on p "Para reduzir os custos de desempenho, muitos sistemas armazenam em cache os res…" at bounding box center [400, 249] width 551 height 64
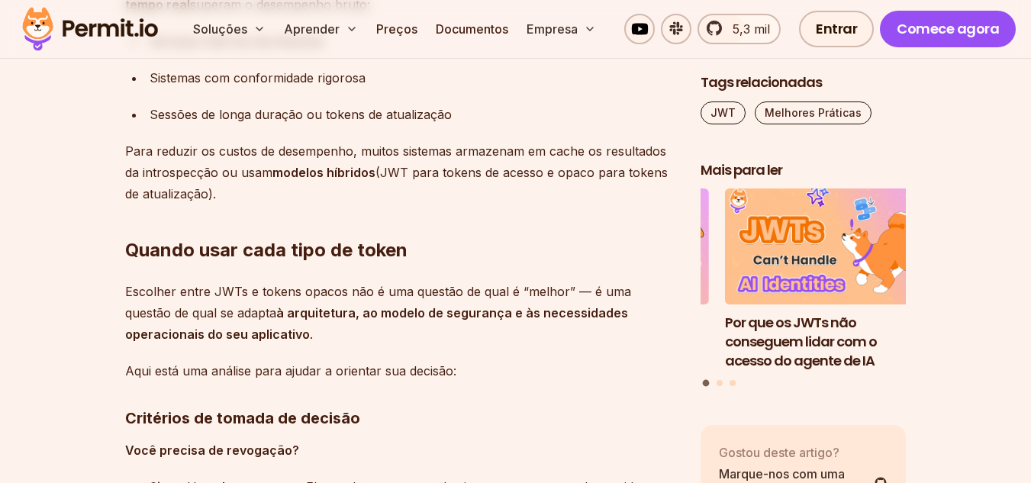
scroll to position [9732, 0]
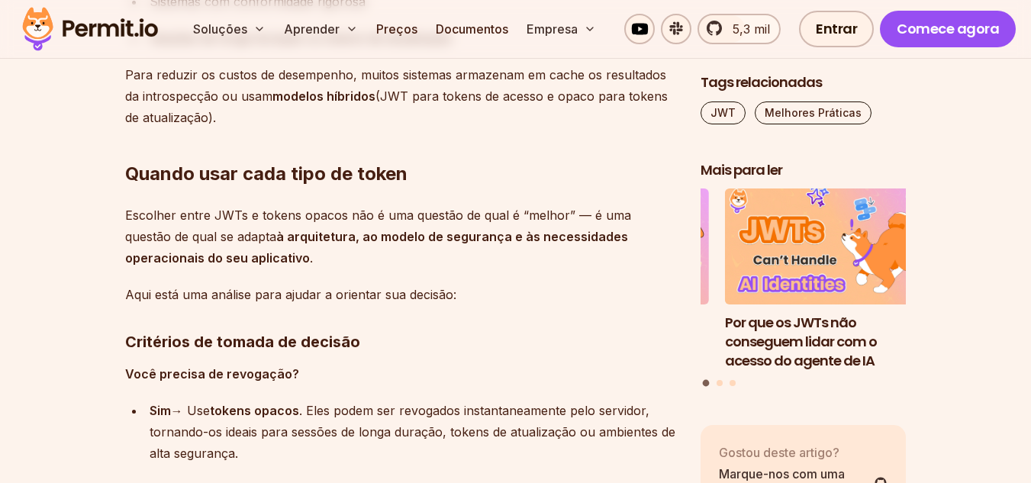
drag, startPoint x: 216, startPoint y: 261, endPoint x: 123, endPoint y: 221, distance: 101.5
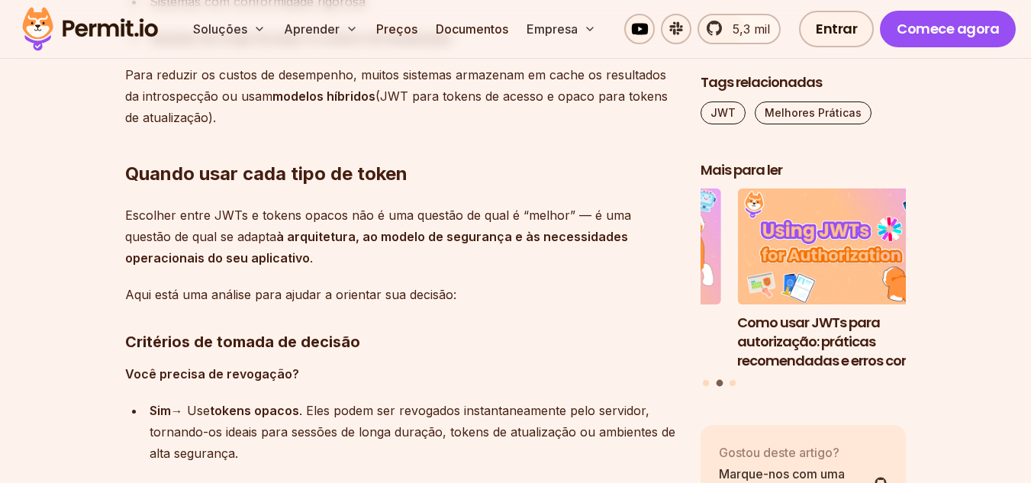
click at [190, 346] on font "Critérios de tomada de decisão" at bounding box center [242, 342] width 235 height 18
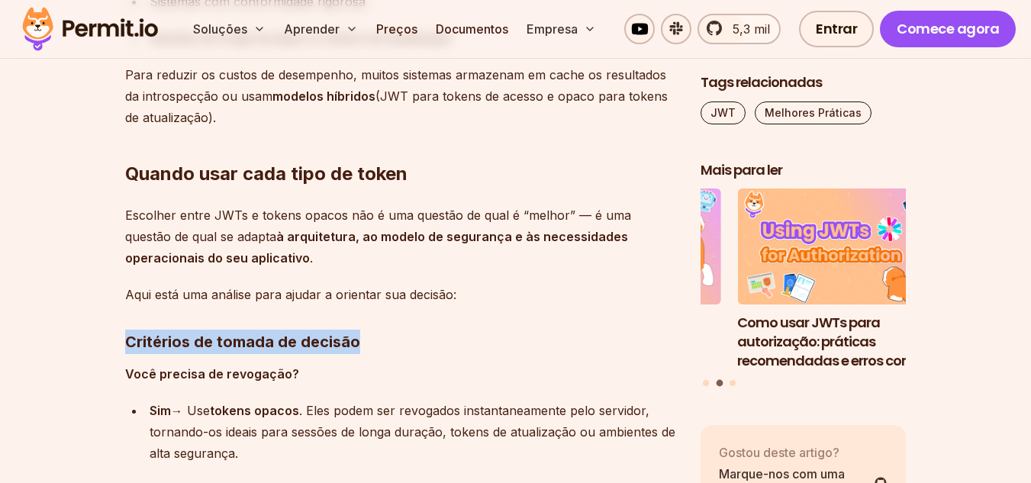
click at [190, 346] on font "Critérios de tomada de decisão" at bounding box center [242, 342] width 235 height 18
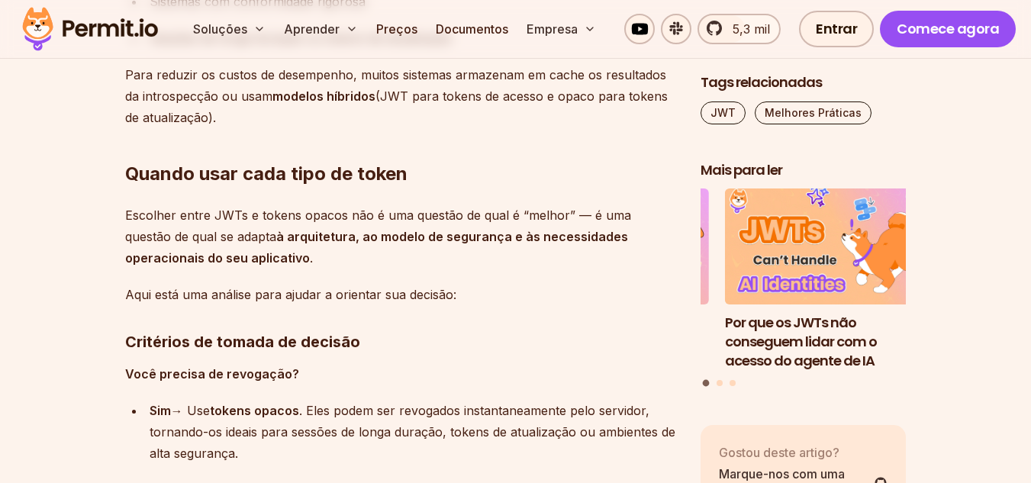
click at [221, 374] on font "Você precisa de revogação?" at bounding box center [212, 373] width 174 height 15
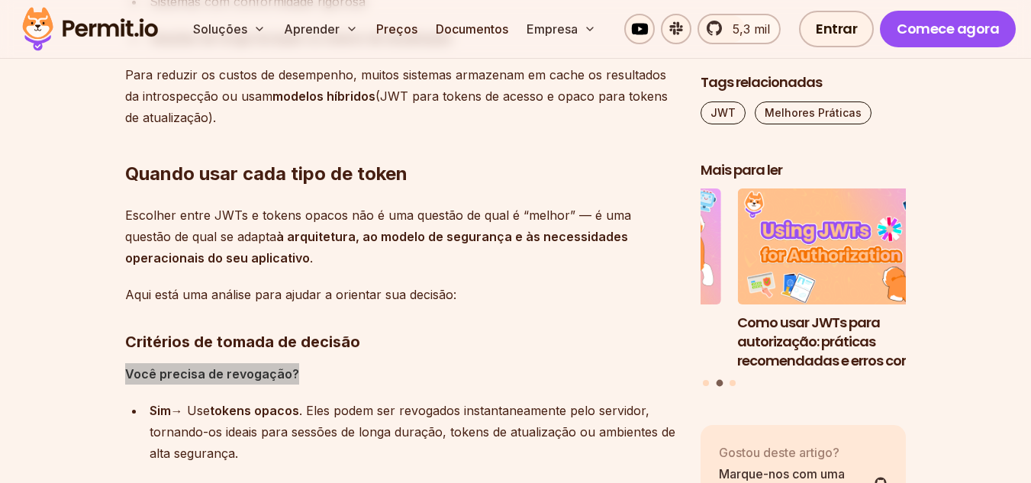
scroll to position [9809, 0]
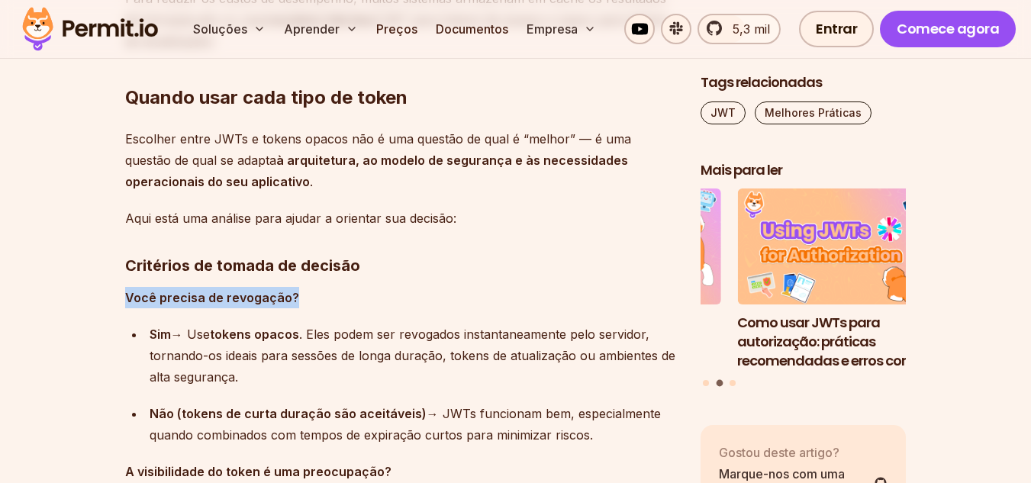
drag, startPoint x: 240, startPoint y: 379, endPoint x: 130, endPoint y: 333, distance: 119.8
click at [130, 333] on ul "Sim → Use tokens opacos . Eles podem ser revogados instantaneamente pelo servid…" at bounding box center [400, 385] width 551 height 122
drag, startPoint x: 592, startPoint y: 437, endPoint x: 153, endPoint y: 414, distance: 440.2
click at [153, 414] on div "Não (tokens de curta duração são aceitáveis) → JWTs funcionam bem, especialment…" at bounding box center [413, 424] width 527 height 43
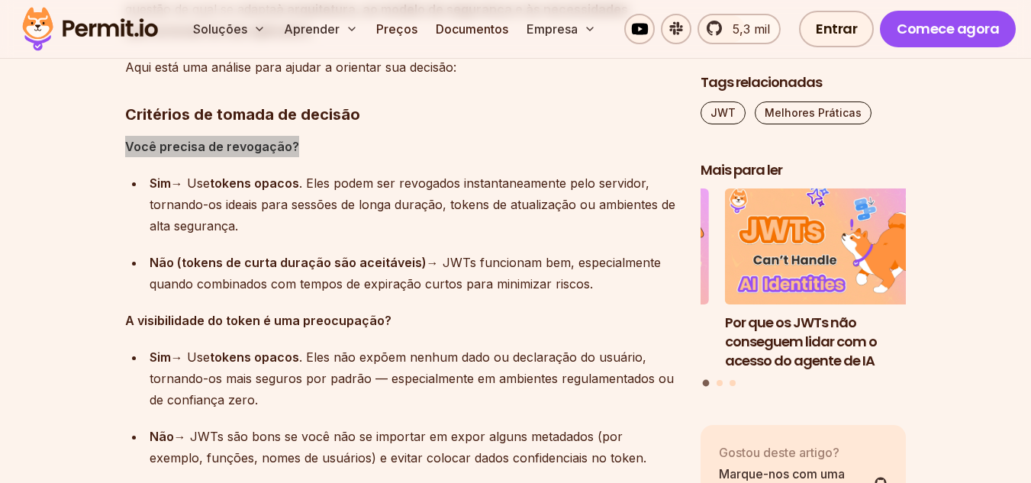
scroll to position [9961, 0]
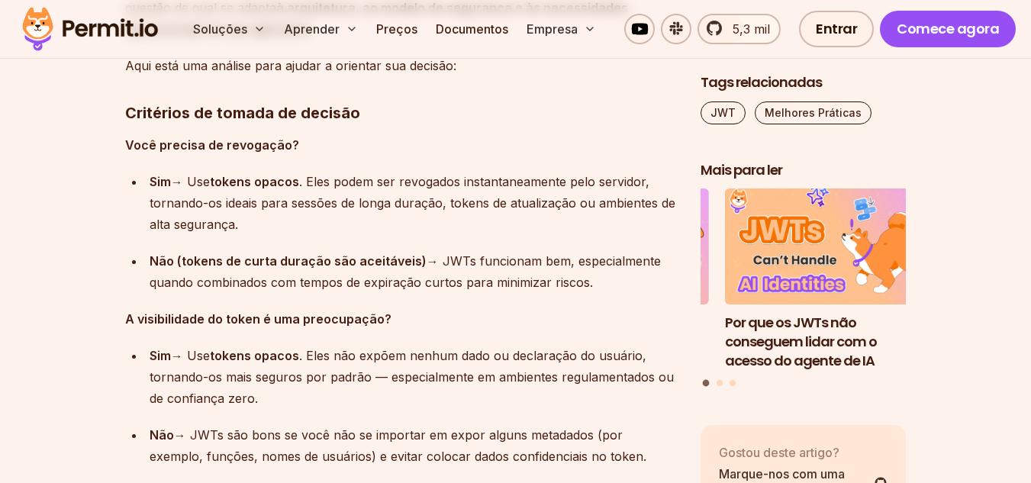
click at [239, 322] on font "A visibilidade do token é uma preocupação?" at bounding box center [258, 318] width 266 height 15
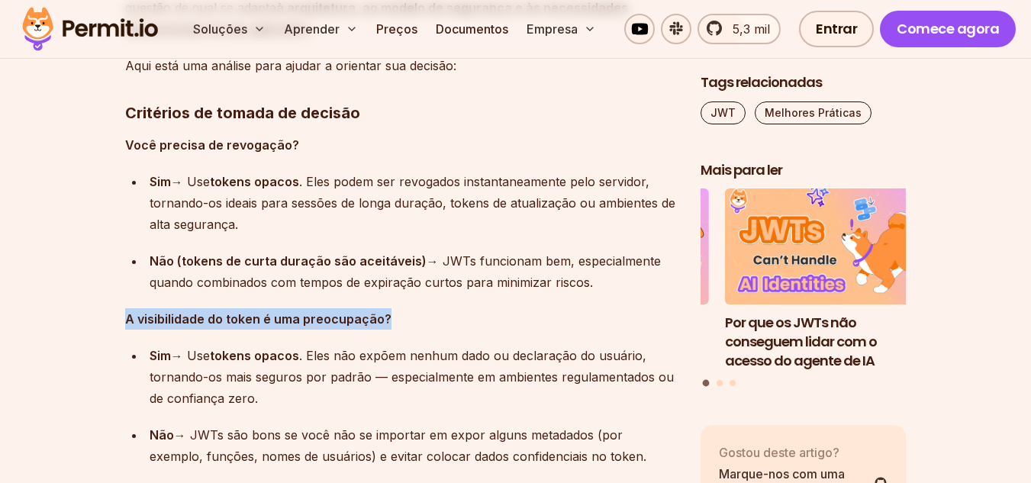
click at [239, 322] on font "A visibilidade do token é uma preocupação?" at bounding box center [258, 318] width 266 height 15
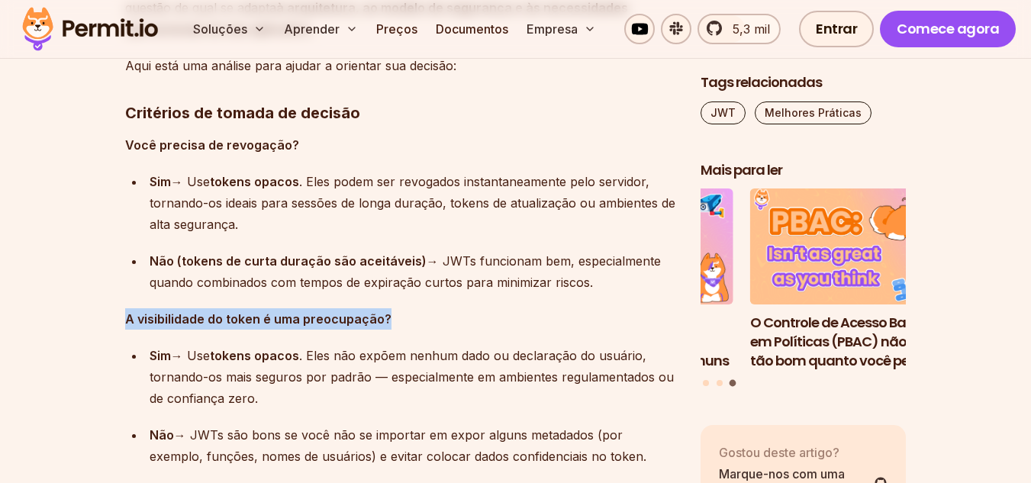
drag, startPoint x: 263, startPoint y: 399, endPoint x: 150, endPoint y: 355, distance: 121.3
click at [150, 355] on div "Sim → Use tokens opacos . Eles não expõem nenhum dado ou declaração do usuário,…" at bounding box center [413, 377] width 527 height 64
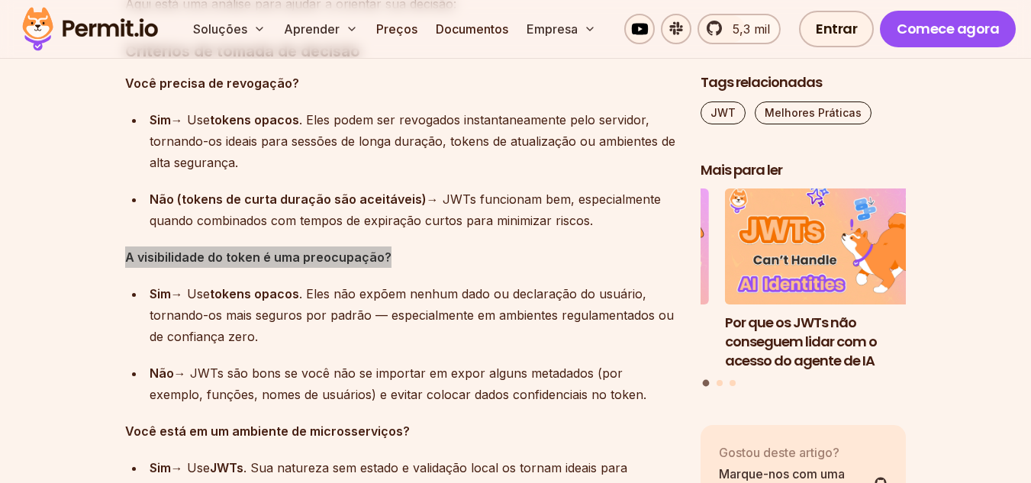
scroll to position [10114, 0]
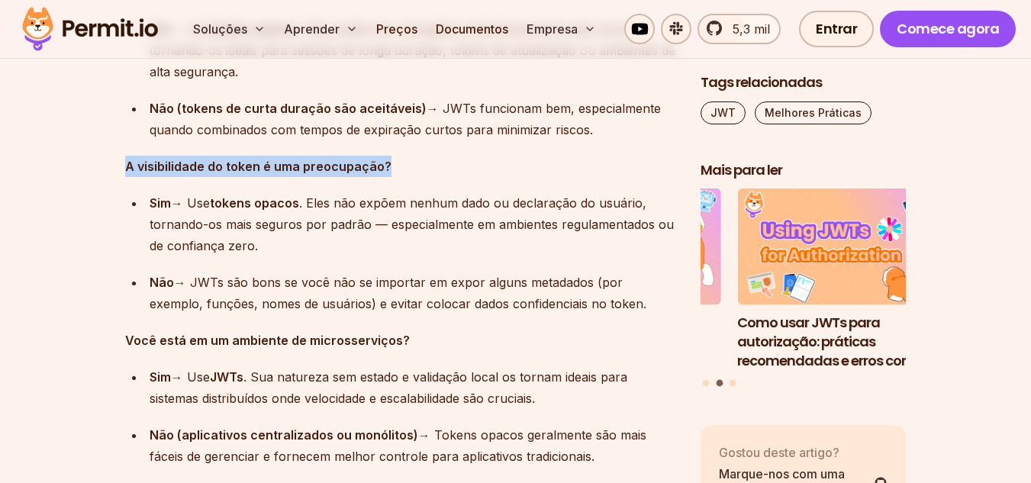
drag, startPoint x: 588, startPoint y: 305, endPoint x: 150, endPoint y: 288, distance: 437.6
click at [150, 288] on div "Não → JWTs são bons se você não se importar em expor alguns metadados (por exem…" at bounding box center [413, 293] width 527 height 43
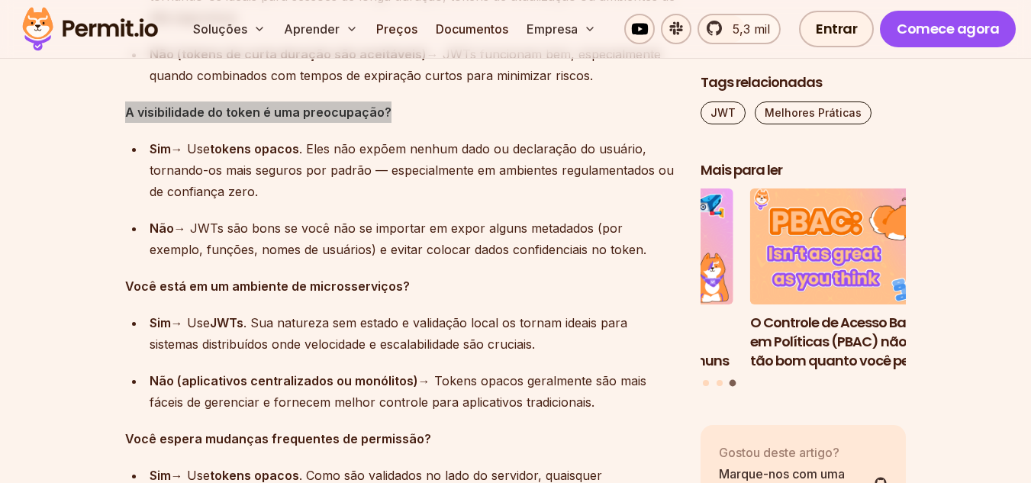
scroll to position [10190, 0]
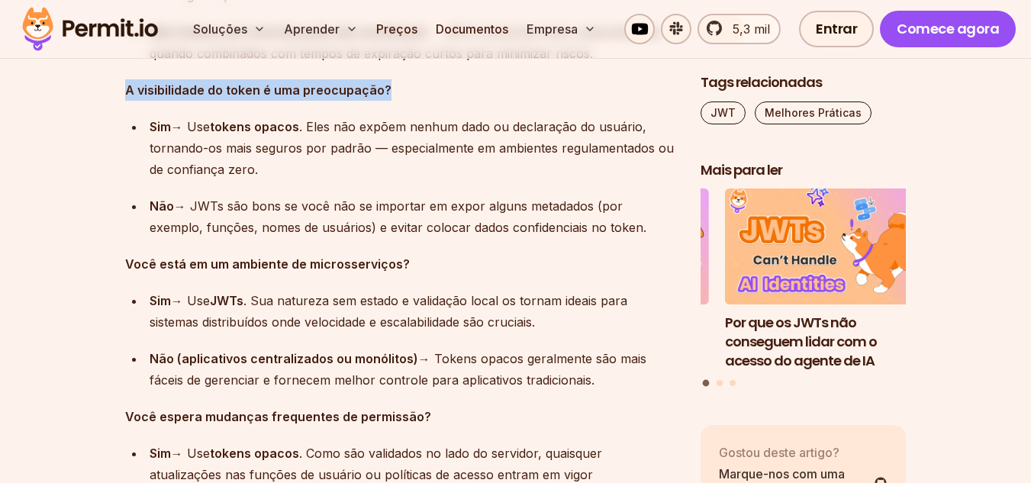
drag, startPoint x: 596, startPoint y: 379, endPoint x: 127, endPoint y: 268, distance: 481.7
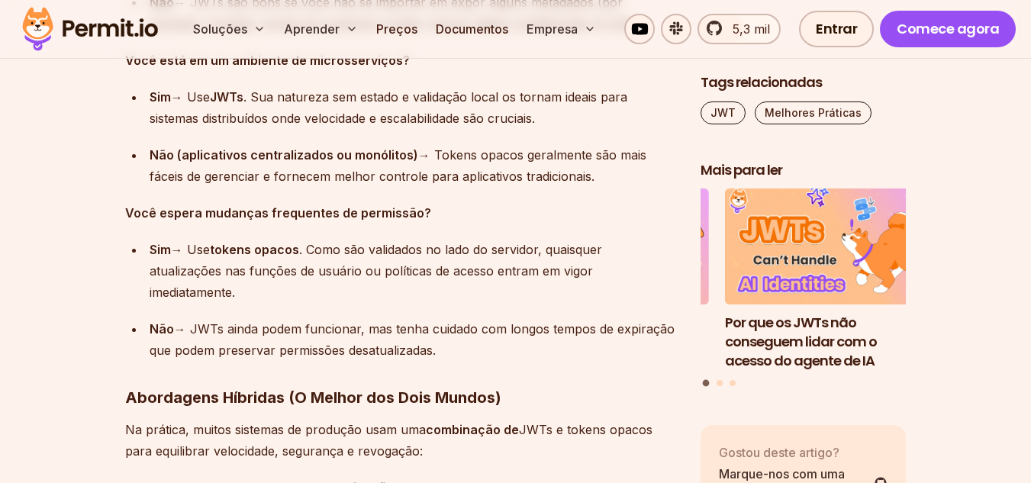
scroll to position [10419, 0]
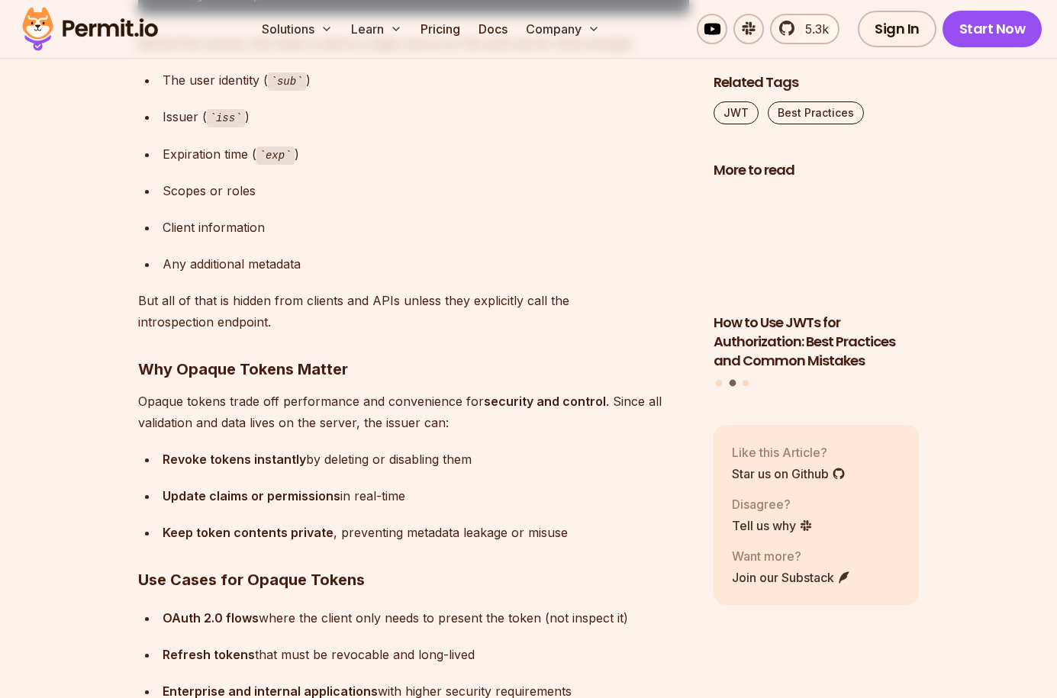
scroll to position [7785, 0]
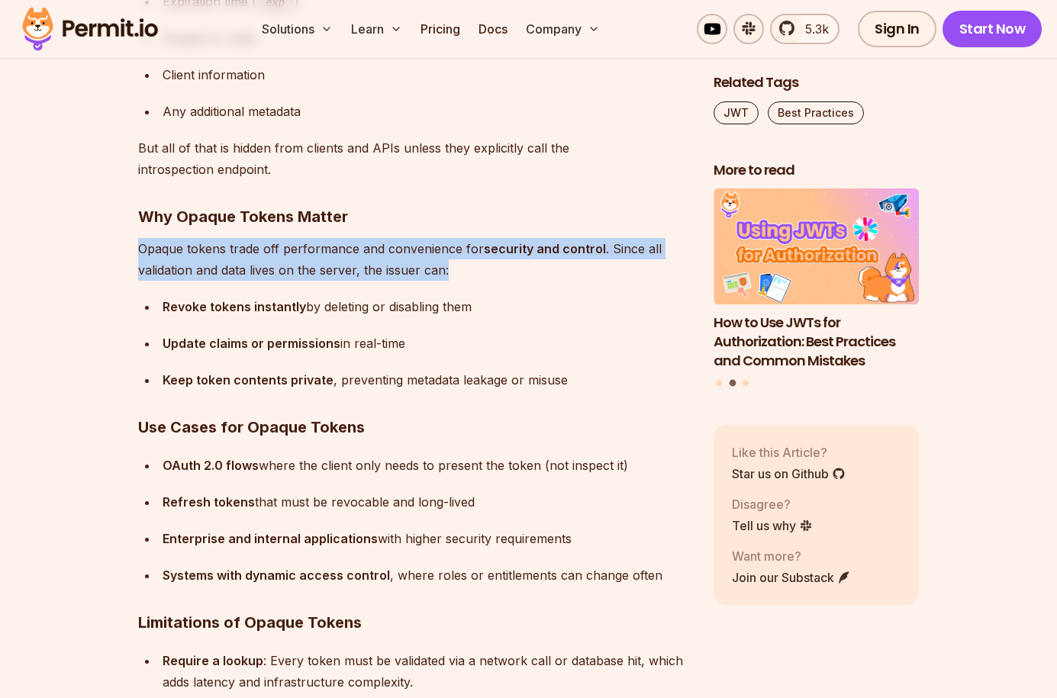
drag, startPoint x: 460, startPoint y: 272, endPoint x: 124, endPoint y: 253, distance: 336.3
copy p "Opaque tokens trade off performance and convenience for security and control . …"
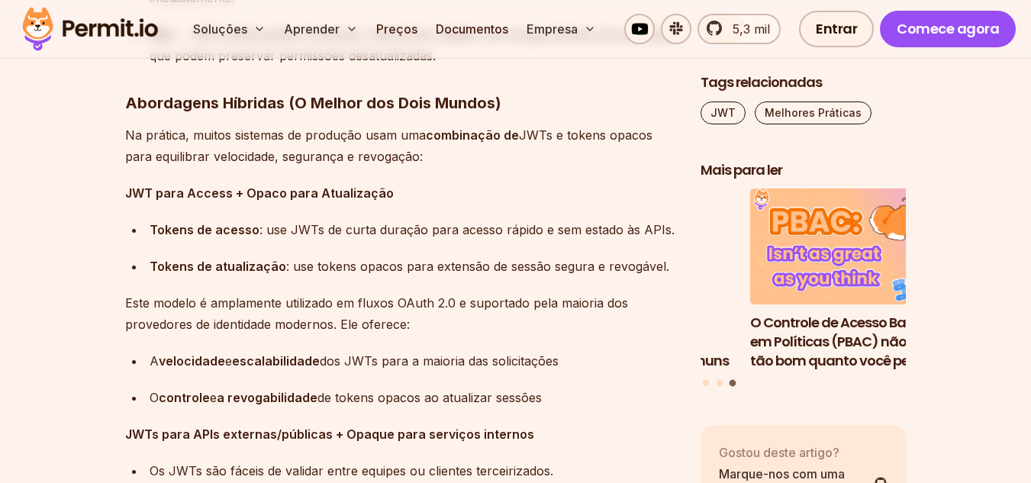
scroll to position [10480, 0]
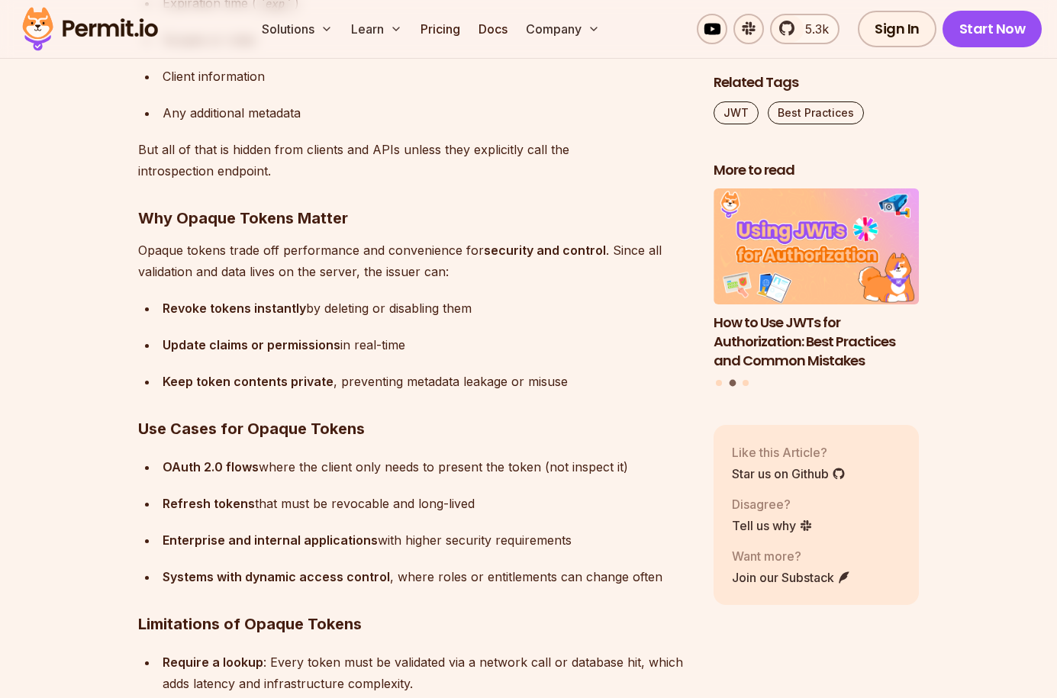
scroll to position [7785, 0]
